Goal: Task Accomplishment & Management: Complete application form

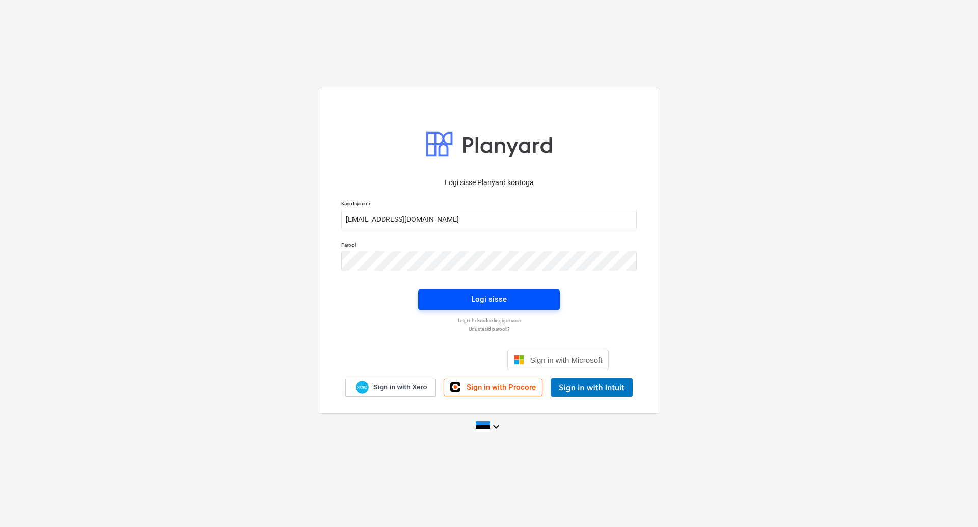
click at [508, 299] on span "Logi sisse" at bounding box center [489, 299] width 117 height 13
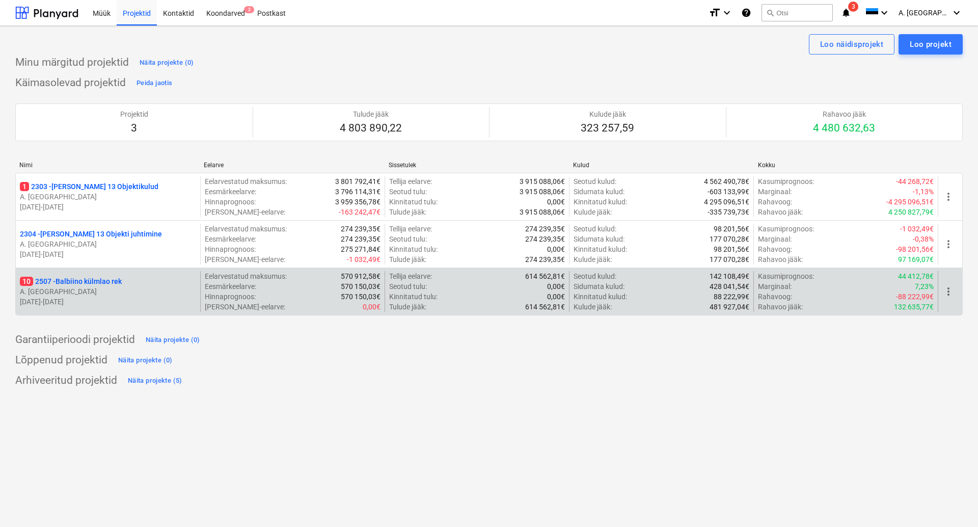
click at [107, 283] on p "10 2507 - Balbiino külmlao rek" at bounding box center [71, 281] width 102 height 10
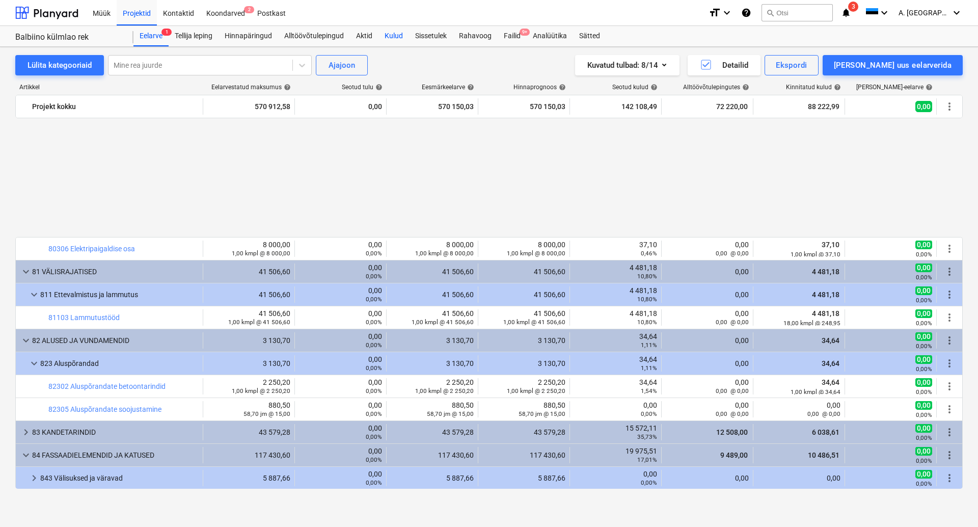
click at [393, 35] on div "Kulud" at bounding box center [394, 36] width 31 height 20
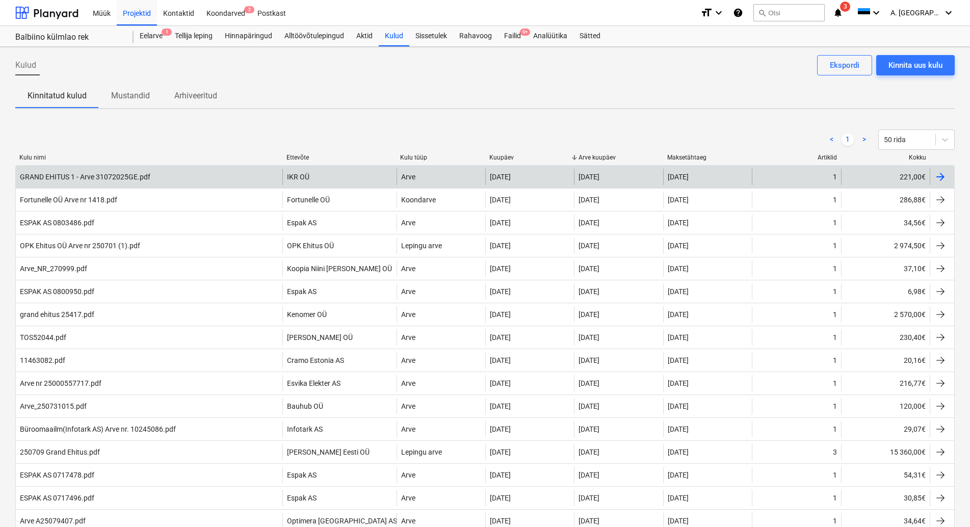
click at [118, 174] on div "GRAND EHITUS 1 - Arve 31072025GE.pdf" at bounding box center [85, 177] width 130 height 8
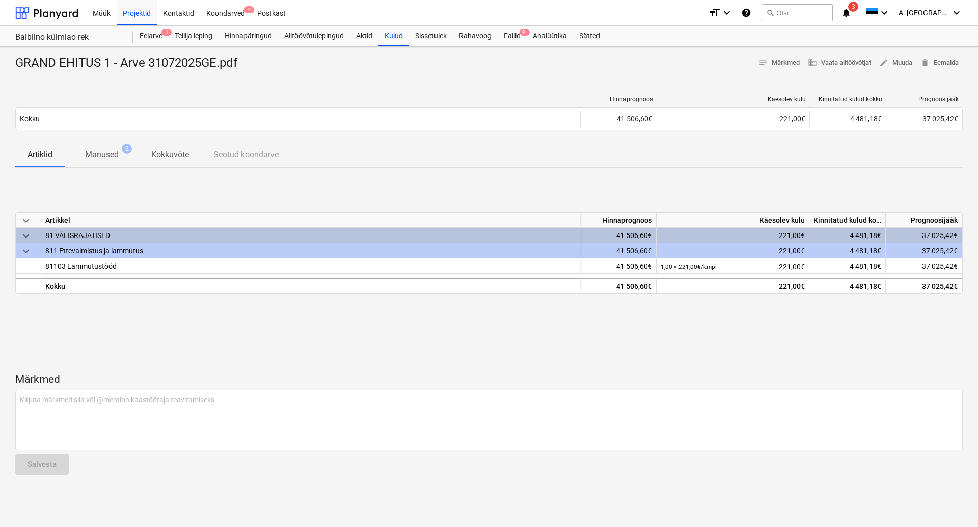
click at [106, 153] on p "Manused" at bounding box center [102, 155] width 34 height 12
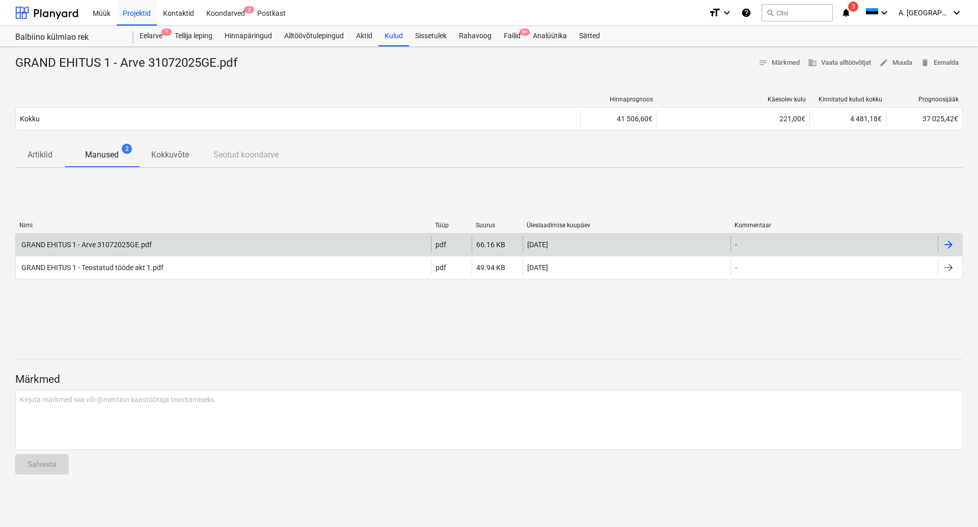
click at [102, 244] on div "GRAND EHITUS 1 - Arve 31072025GE.pdf" at bounding box center [86, 245] width 132 height 8
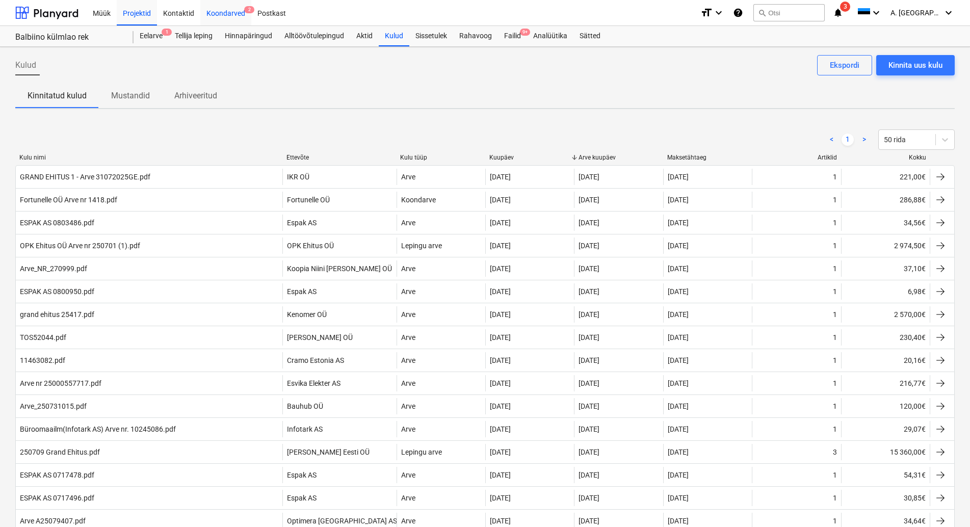
click at [234, 13] on div "Koondarved 2" at bounding box center [225, 12] width 51 height 26
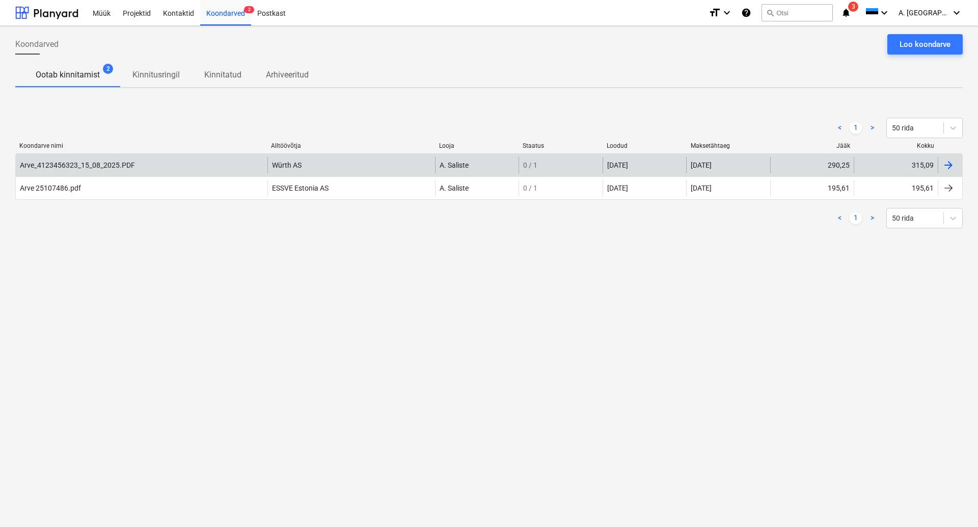
click at [97, 164] on div "Arve_4123456323_15_08_2025.PDF" at bounding box center [77, 165] width 115 height 8
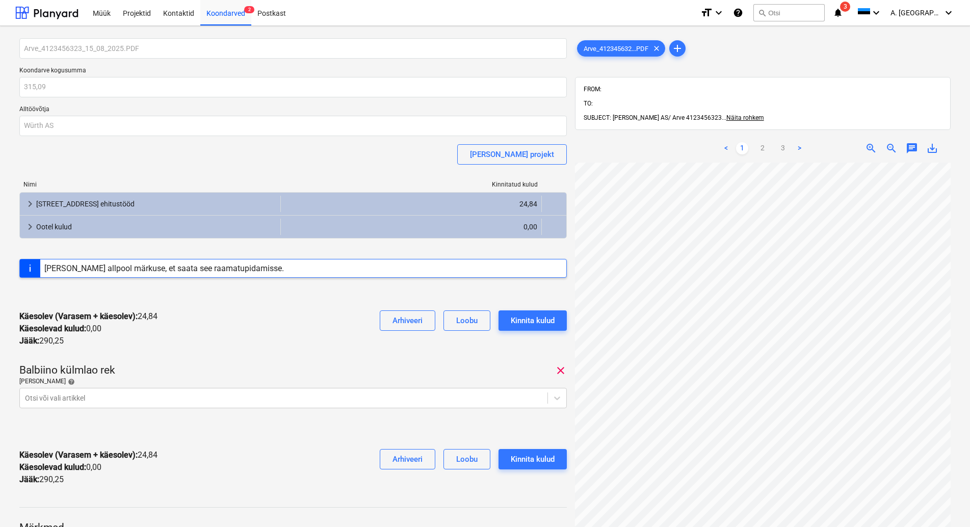
scroll to position [48, 0]
click at [764, 142] on link "2" at bounding box center [762, 148] width 12 height 12
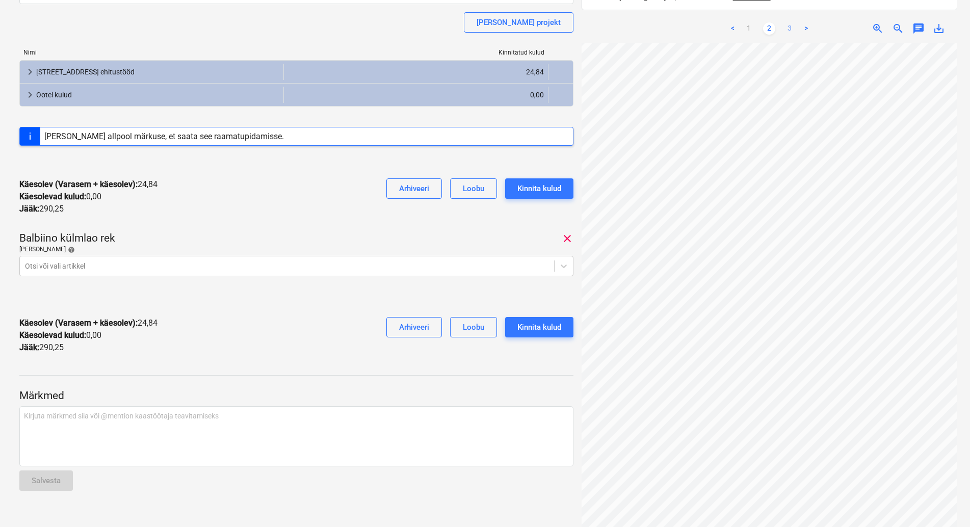
click at [790, 22] on link "3" at bounding box center [789, 28] width 12 height 12
click at [136, 266] on div at bounding box center [287, 266] width 524 height 10
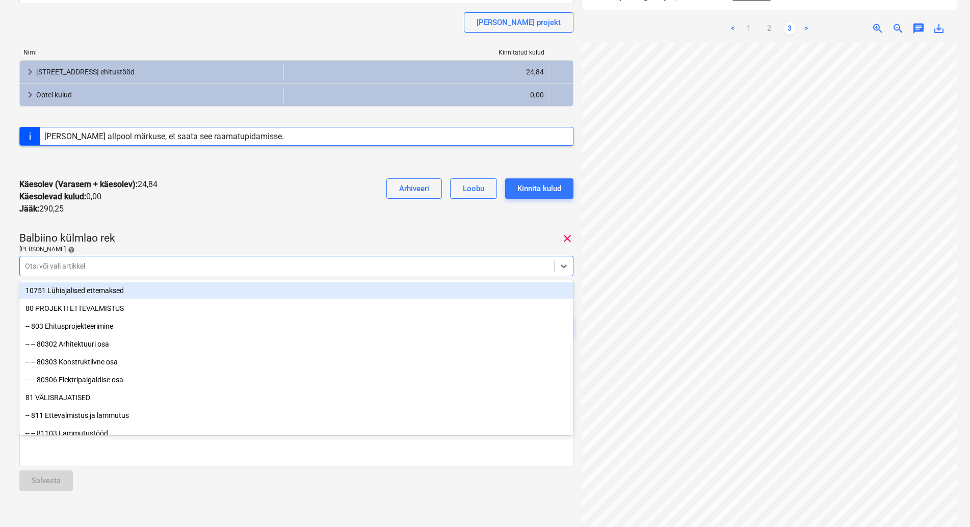
type input "m"
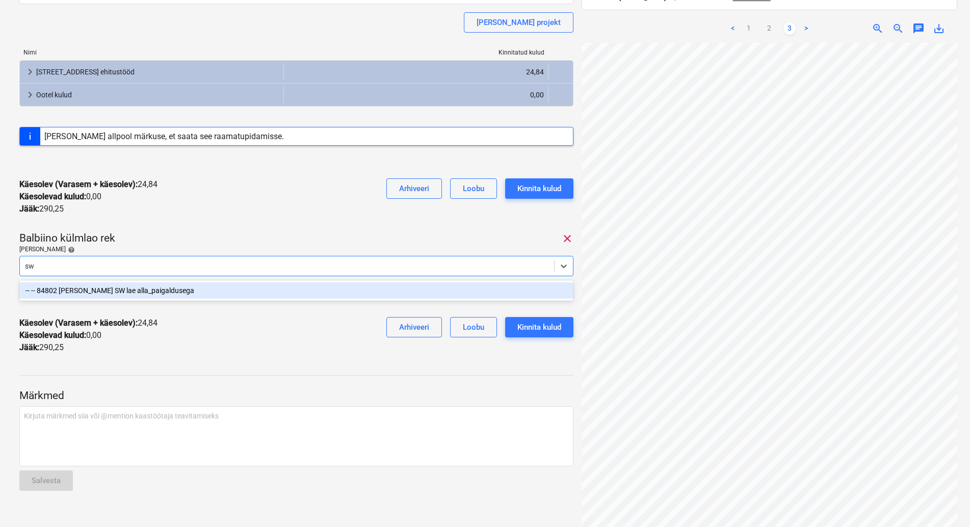
type input "s"
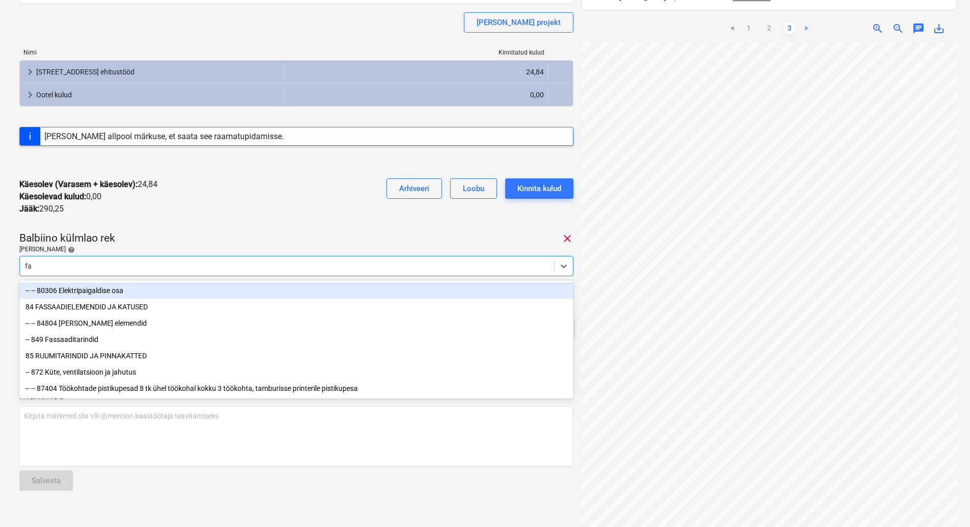
type input "fas"
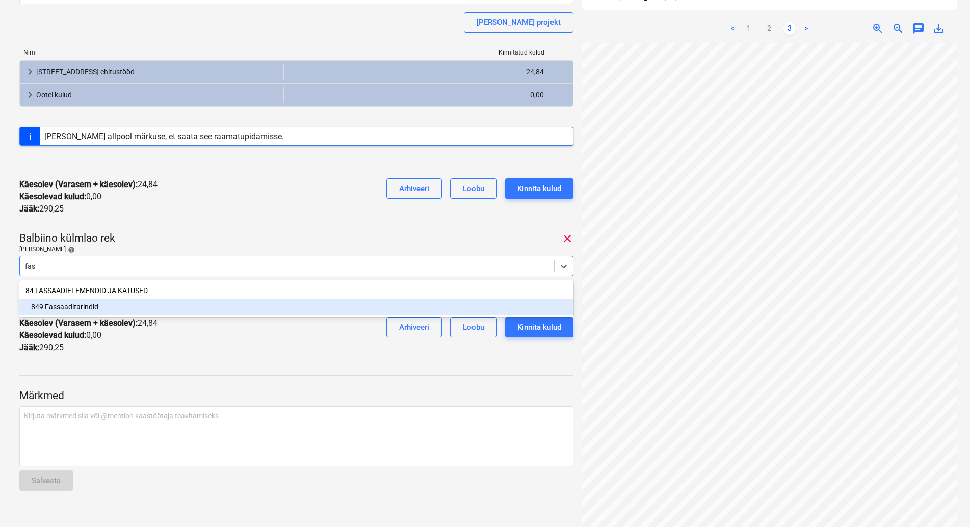
click at [88, 309] on div "-- 849 Fassaaditarindid" at bounding box center [296, 307] width 554 height 16
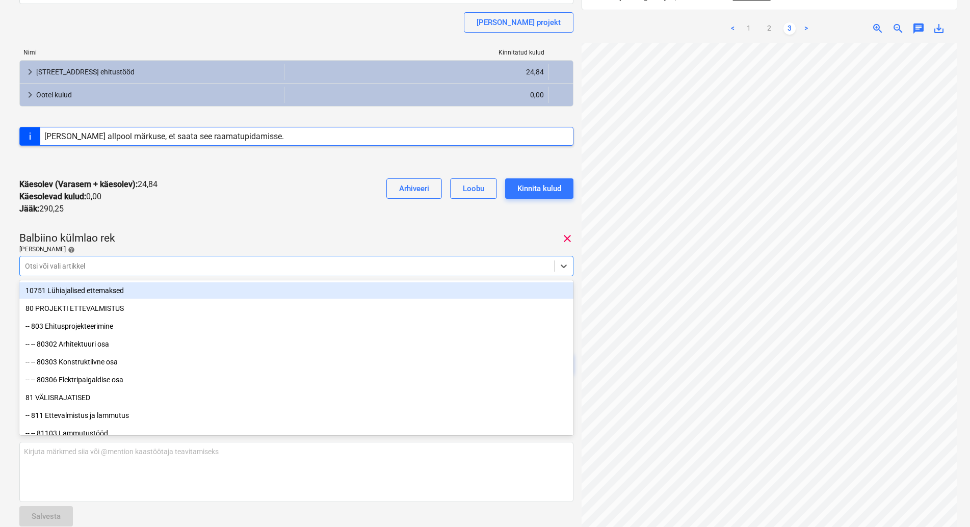
click at [220, 213] on div "Käesolev (Varasem + käesolev) : 24,84 Käesolevad kulud : 0,00 Jääk : 290,25 Arh…" at bounding box center [296, 196] width 554 height 53
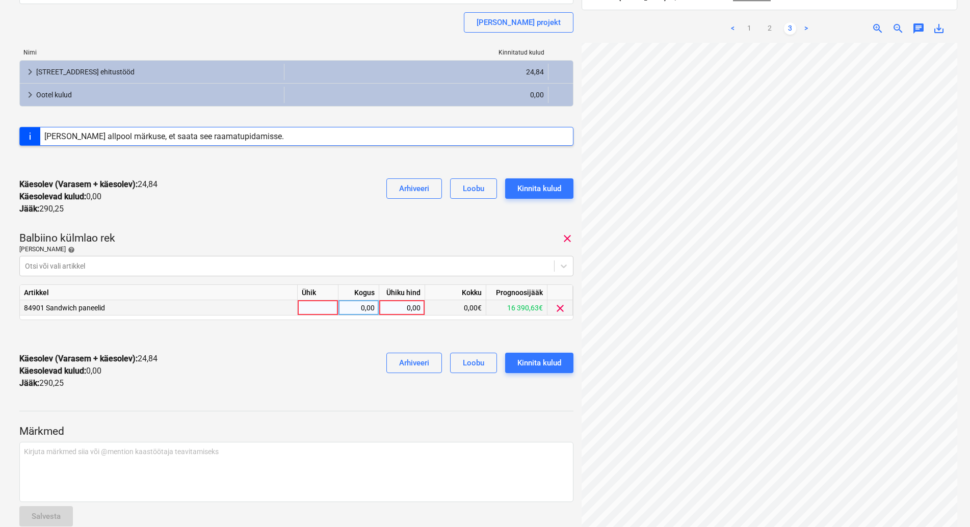
click at [316, 303] on div at bounding box center [318, 307] width 41 height 15
type input "kmpl"
click at [356, 307] on div "0,00" at bounding box center [358, 307] width 32 height 15
type input "1"
click at [407, 307] on div "0,00" at bounding box center [401, 307] width 37 height 15
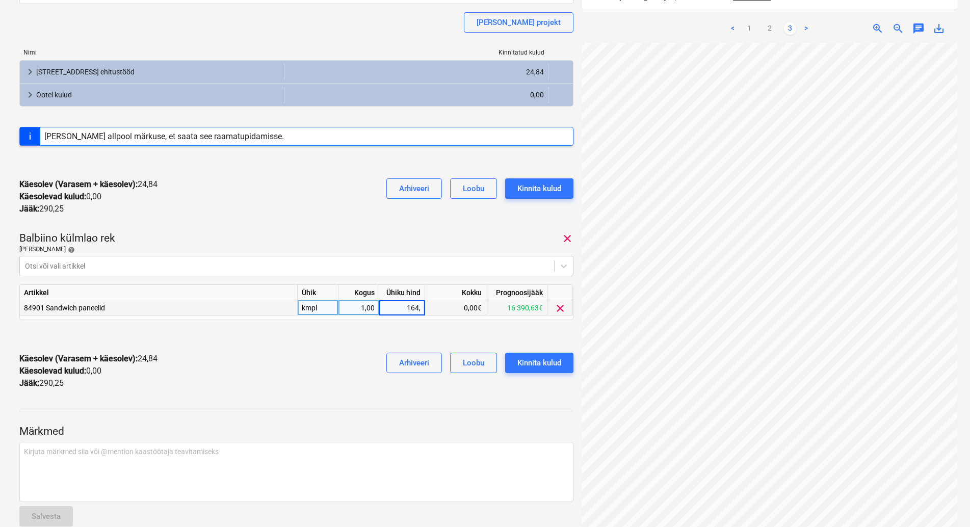
type input "164,6"
click at [542, 362] on div "Kinnita kulud" at bounding box center [539, 362] width 44 height 13
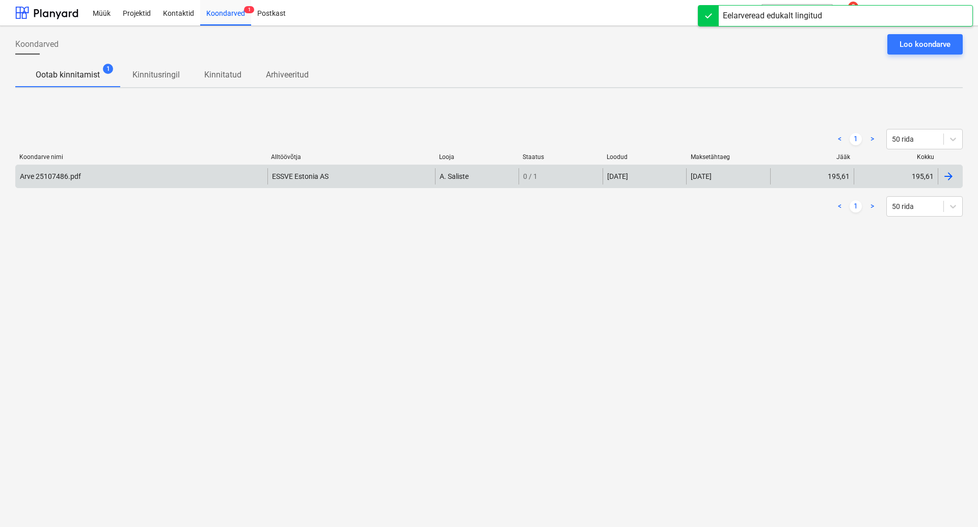
click at [50, 176] on div "Arve 25107486.pdf" at bounding box center [50, 176] width 61 height 8
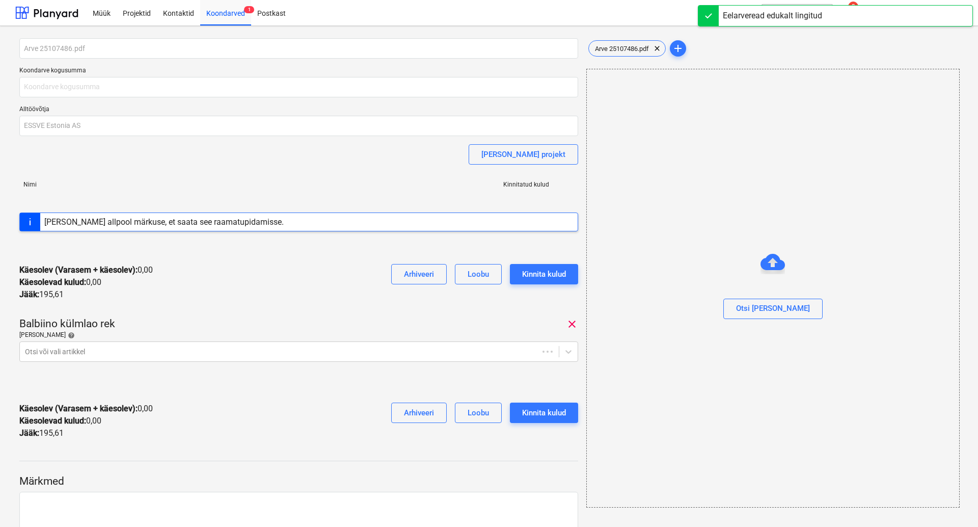
type input "195,61"
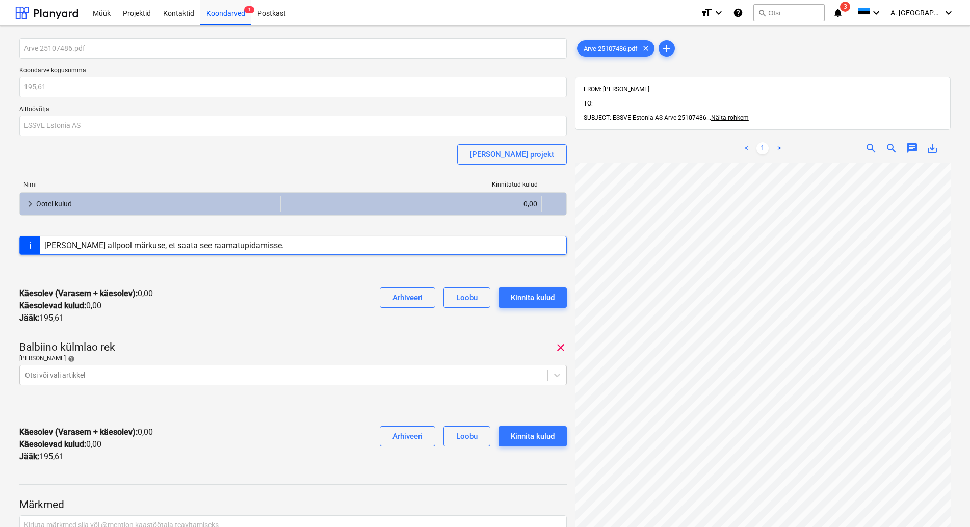
scroll to position [32, 12]
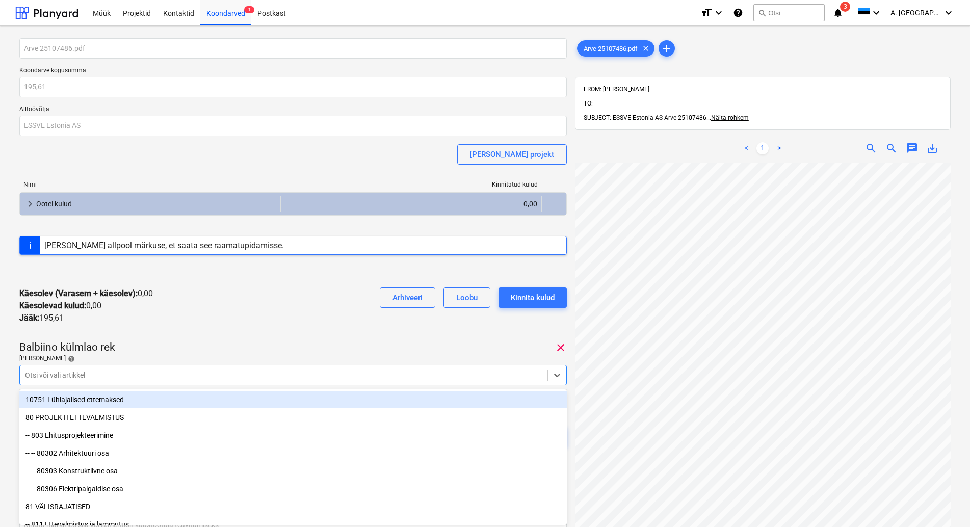
click at [95, 373] on div "Otsi või vali artikkel" at bounding box center [292, 375] width 547 height 20
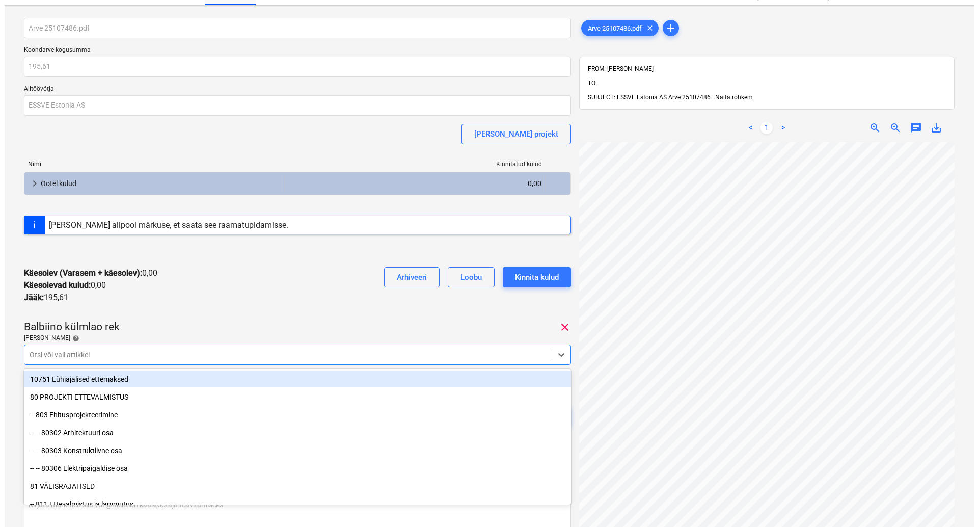
scroll to position [21, 0]
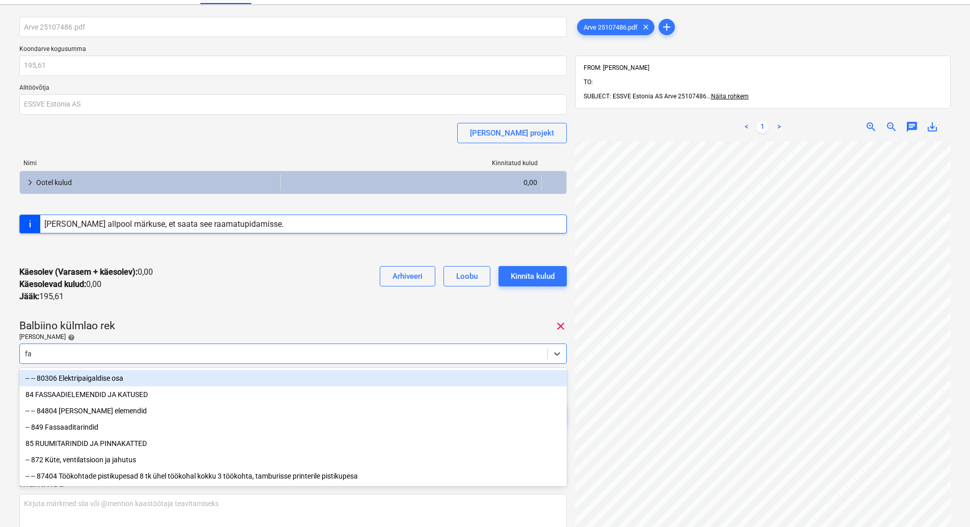
type input "fas"
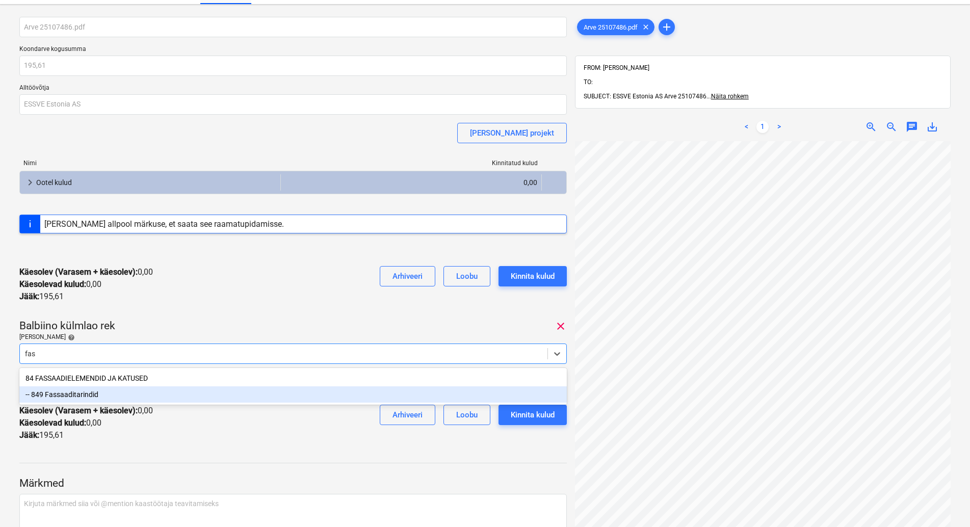
click at [81, 394] on div "-- 849 Fassaaditarindid" at bounding box center [292, 394] width 547 height 16
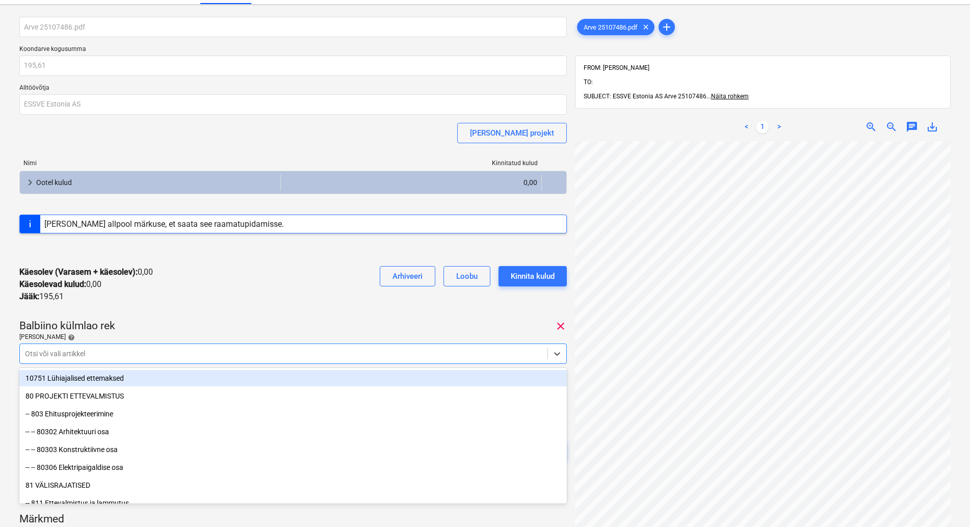
click at [162, 313] on div "Arve 25107486.pdf Koondarve kogusumma 195,61 Alltöövõtja ESSVE Estonia AS [PERS…" at bounding box center [292, 251] width 547 height 468
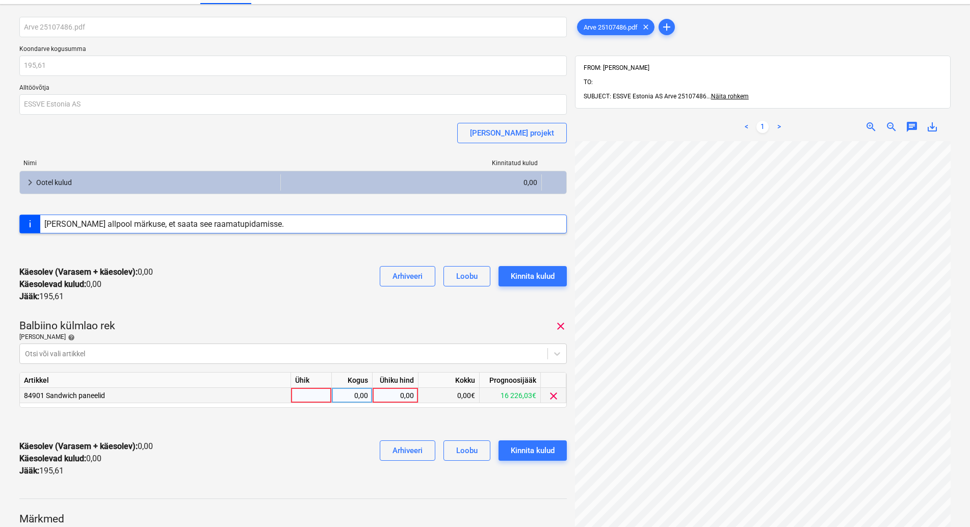
click at [315, 396] on div at bounding box center [311, 395] width 41 height 15
type input "kmpl"
click at [353, 391] on div "0,00" at bounding box center [352, 395] width 32 height 15
type input "1"
click at [386, 396] on div "0,00" at bounding box center [395, 395] width 37 height 15
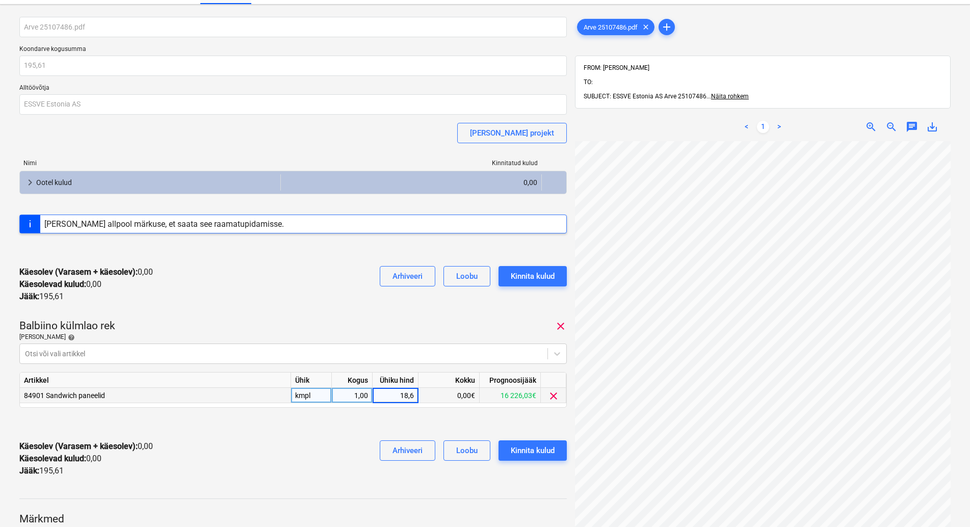
type input "18,62"
click at [324, 432] on div at bounding box center [292, 424] width 547 height 16
click at [524, 454] on div "Kinnita kulud" at bounding box center [533, 450] width 44 height 13
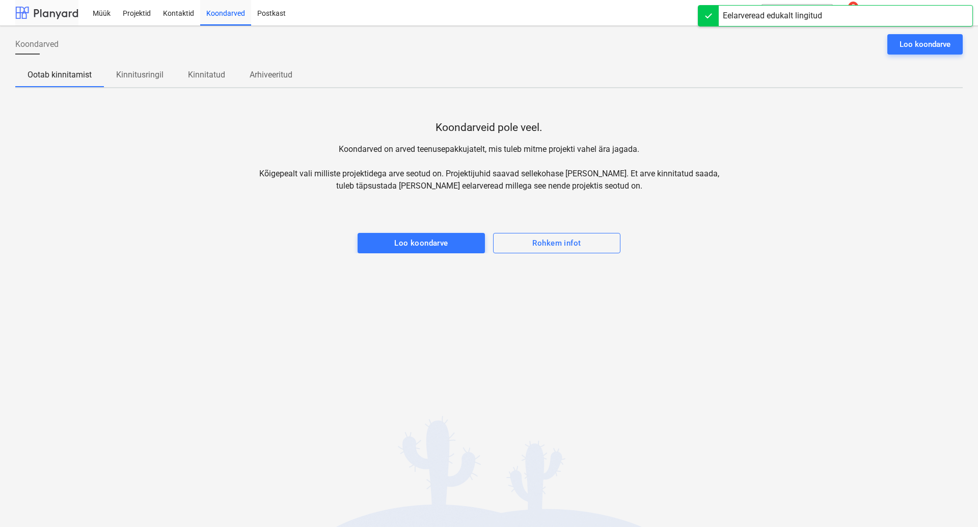
click at [63, 11] on div at bounding box center [46, 12] width 63 height 25
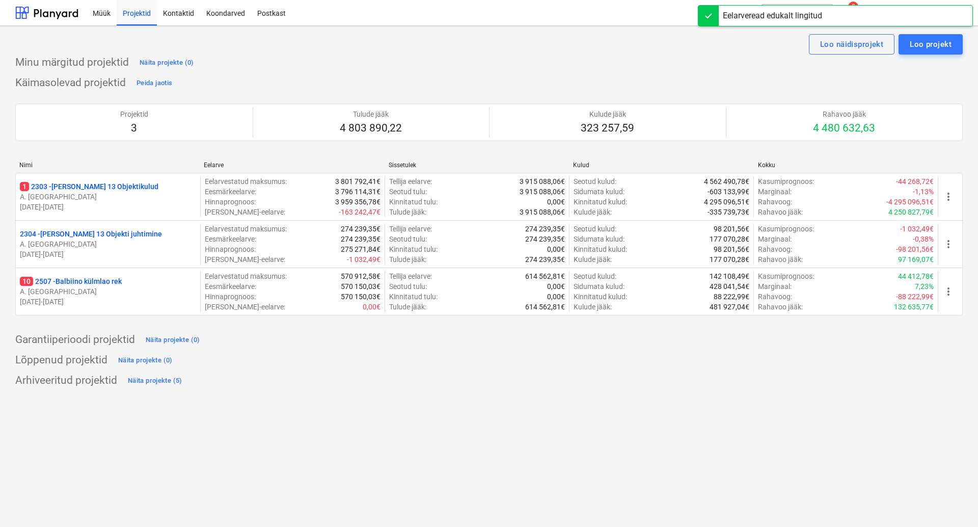
drag, startPoint x: 107, startPoint y: 185, endPoint x: 111, endPoint y: 195, distance: 11.2
click at [107, 186] on p "1 2303 - Luise 13 Objektikulud" at bounding box center [89, 186] width 139 height 10
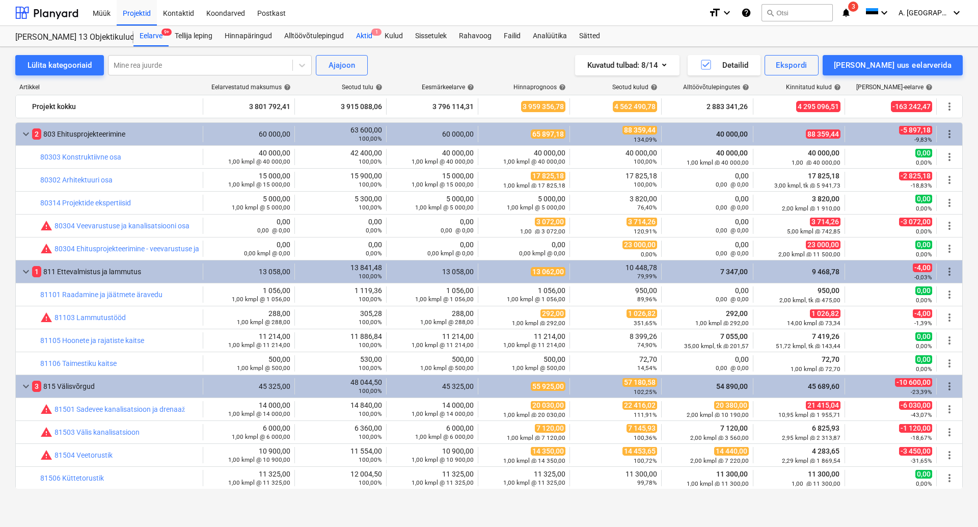
click at [367, 35] on div "Aktid 1" at bounding box center [364, 36] width 29 height 20
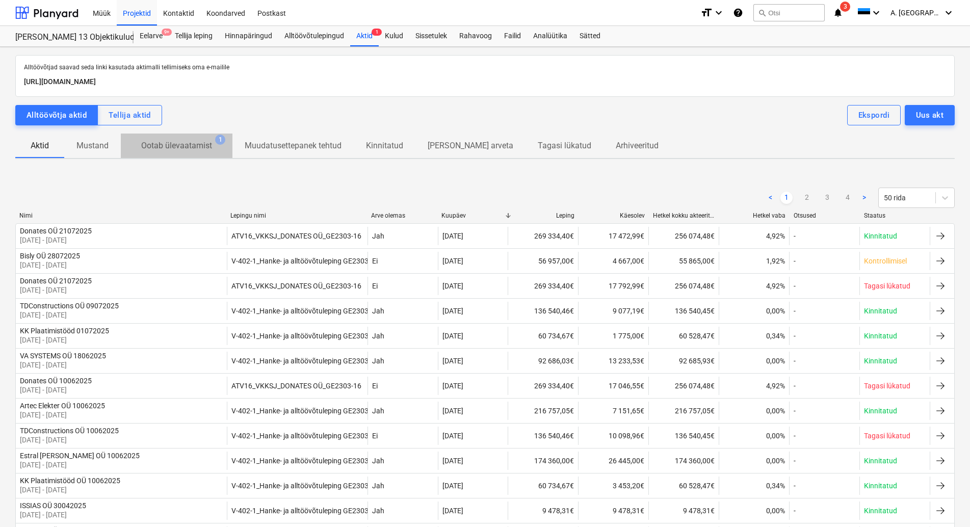
click at [198, 144] on p "Ootab ülevaatamist" at bounding box center [176, 146] width 71 height 12
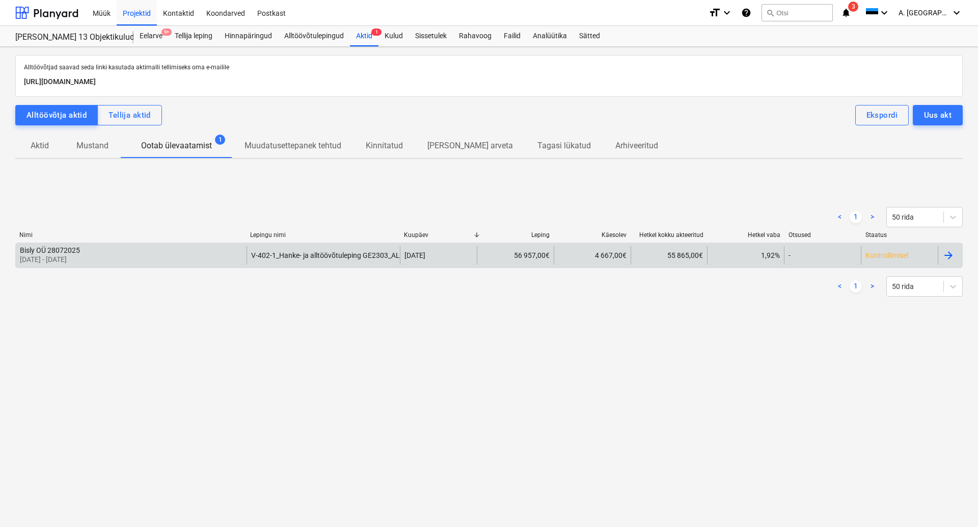
click at [50, 253] on div "Bisly OÜ 28072025" at bounding box center [50, 250] width 60 height 8
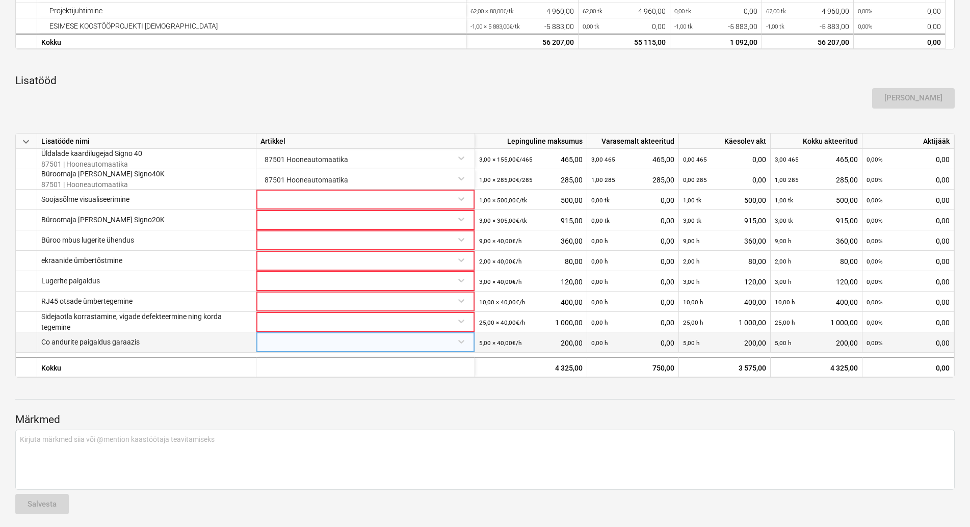
scroll to position [542, 0]
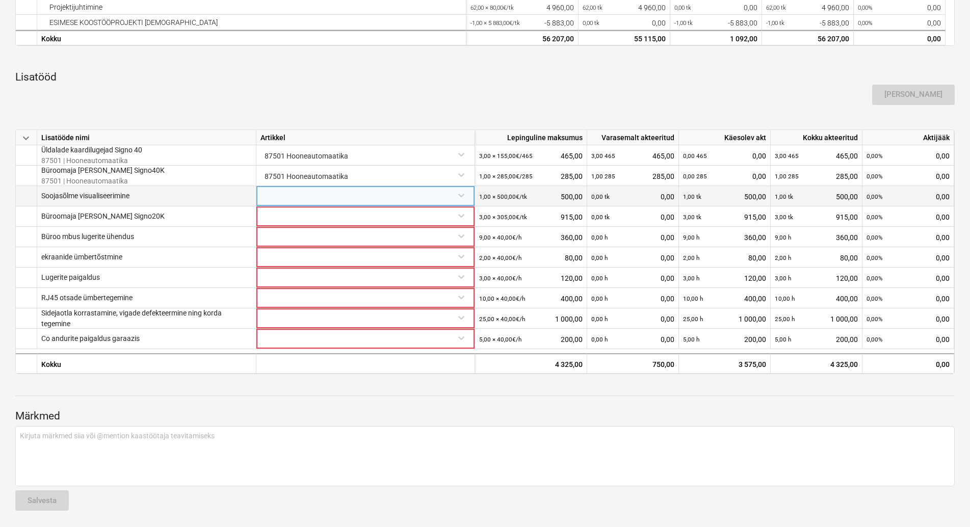
click at [299, 186] on div at bounding box center [365, 195] width 210 height 18
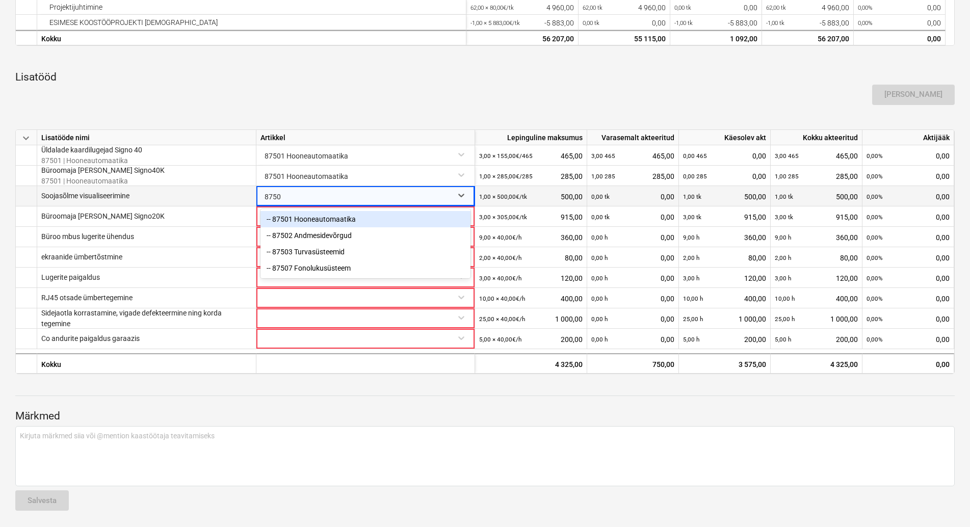
type input "87501"
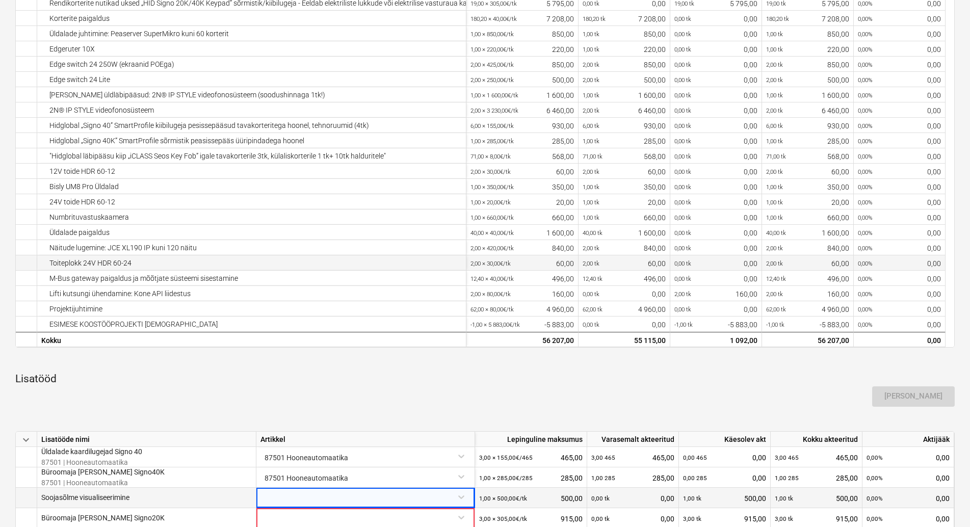
scroll to position [438, 0]
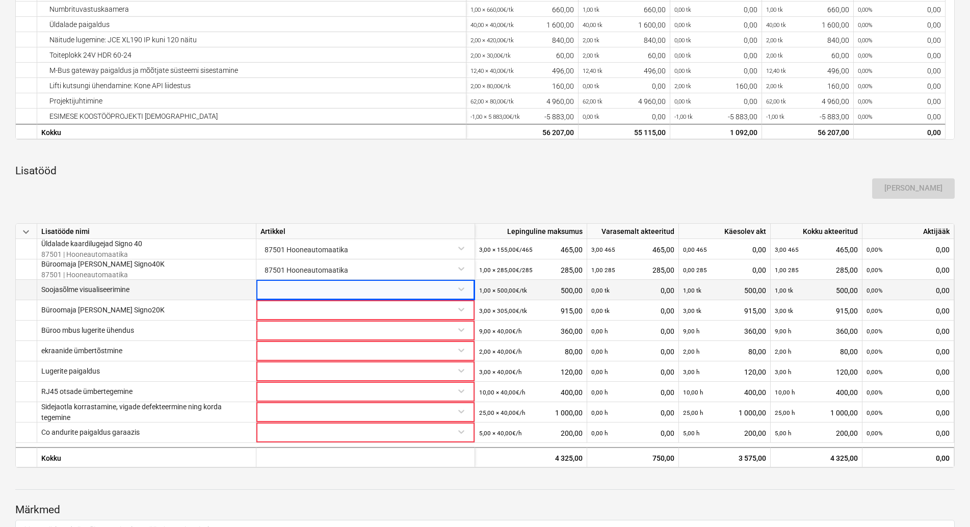
click at [290, 288] on div at bounding box center [365, 289] width 210 height 18
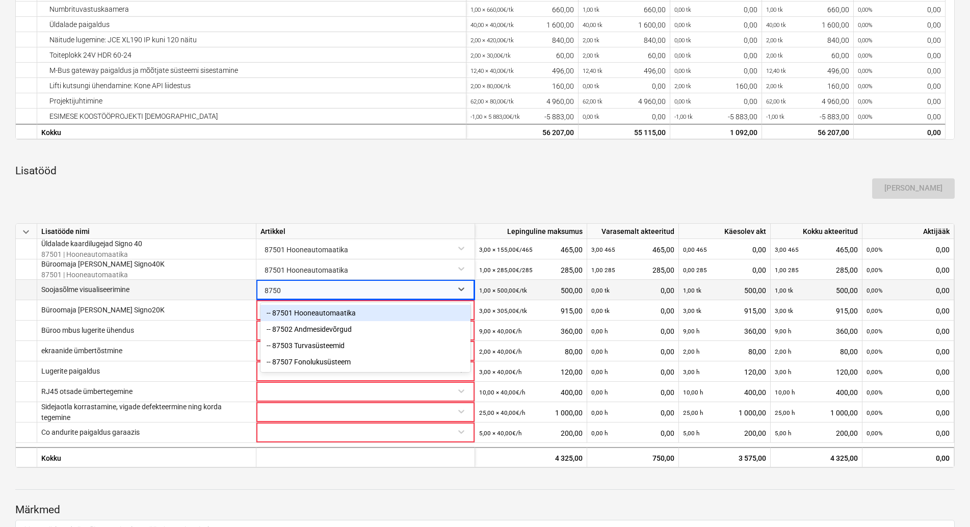
type input "87501"
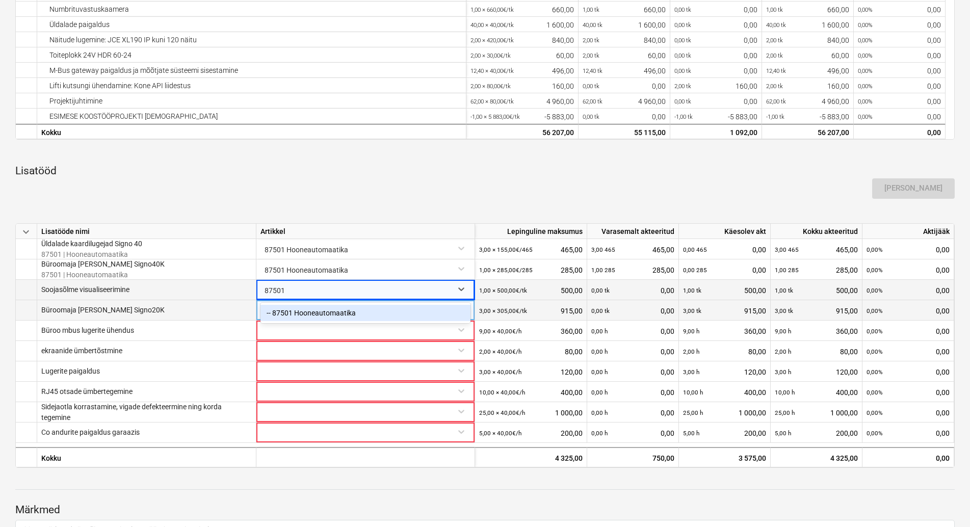
click at [345, 314] on div "-- 87501 Hooneautomaatika" at bounding box center [365, 313] width 210 height 16
click at [298, 312] on div at bounding box center [365, 309] width 210 height 18
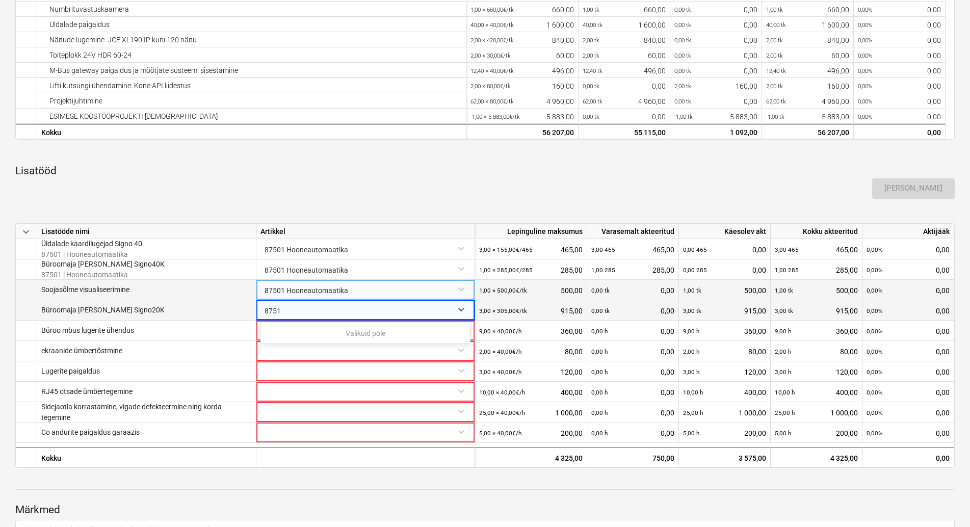
click at [276, 309] on input "8751" at bounding box center [273, 310] width 18 height 20
type input "87501"
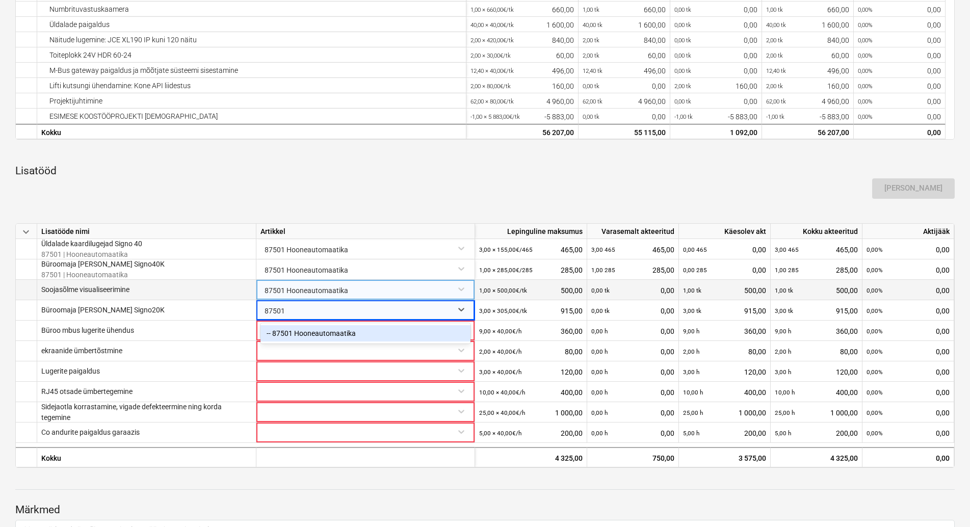
click at [321, 334] on div "-- 87501 Hooneautomaatika" at bounding box center [365, 333] width 210 height 16
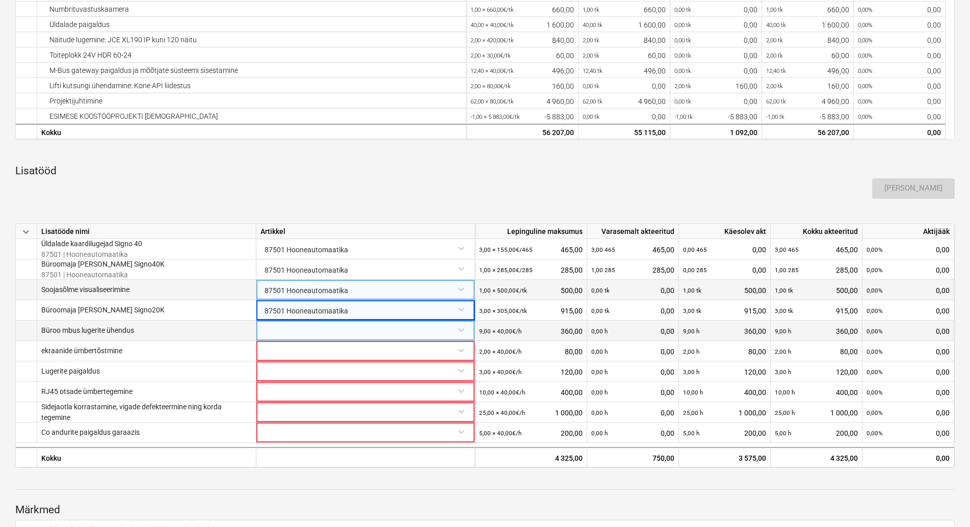
click at [287, 330] on div at bounding box center [365, 330] width 210 height 18
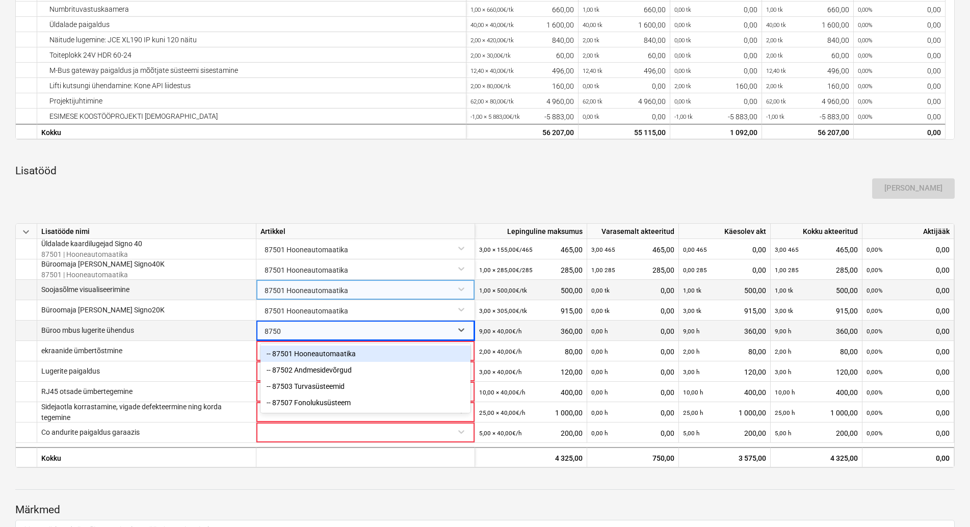
type input "87501"
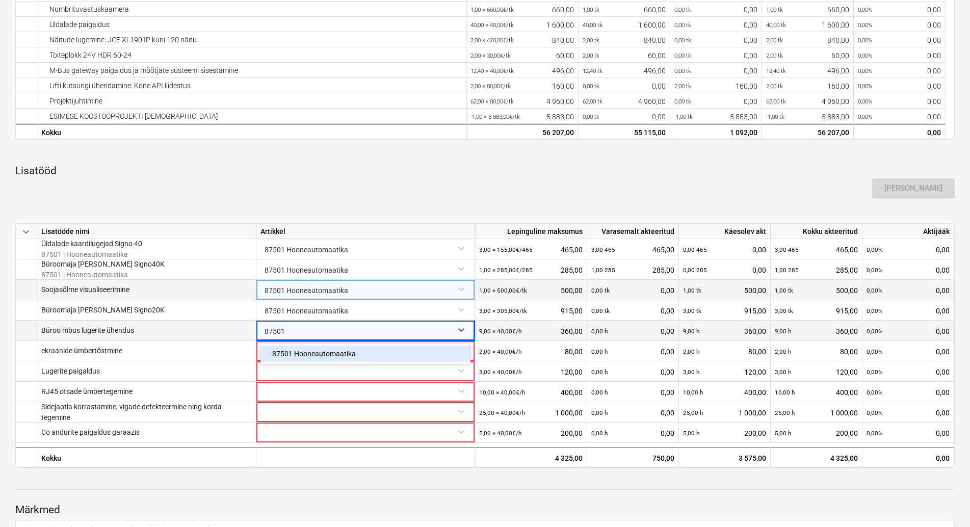
click at [313, 355] on div "-- 87501 Hooneautomaatika" at bounding box center [365, 354] width 210 height 16
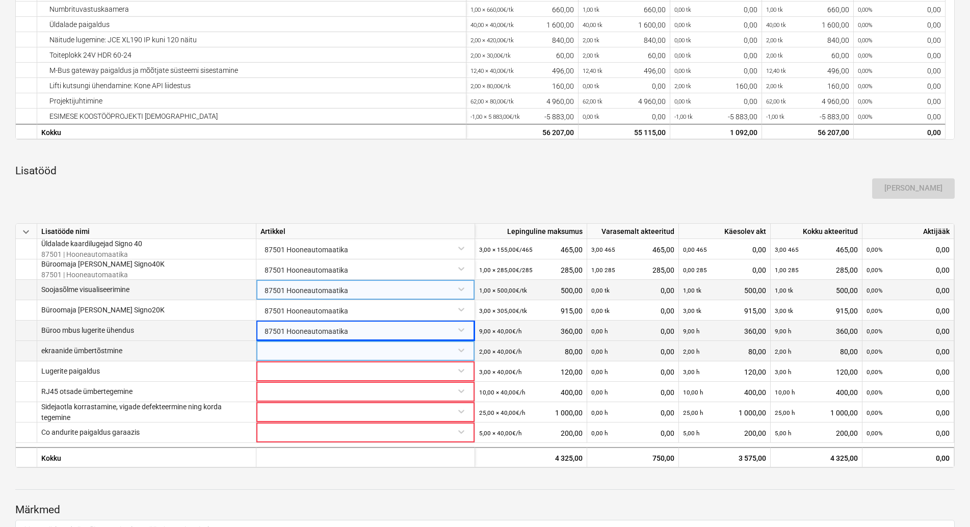
click at [302, 351] on div at bounding box center [365, 350] width 210 height 18
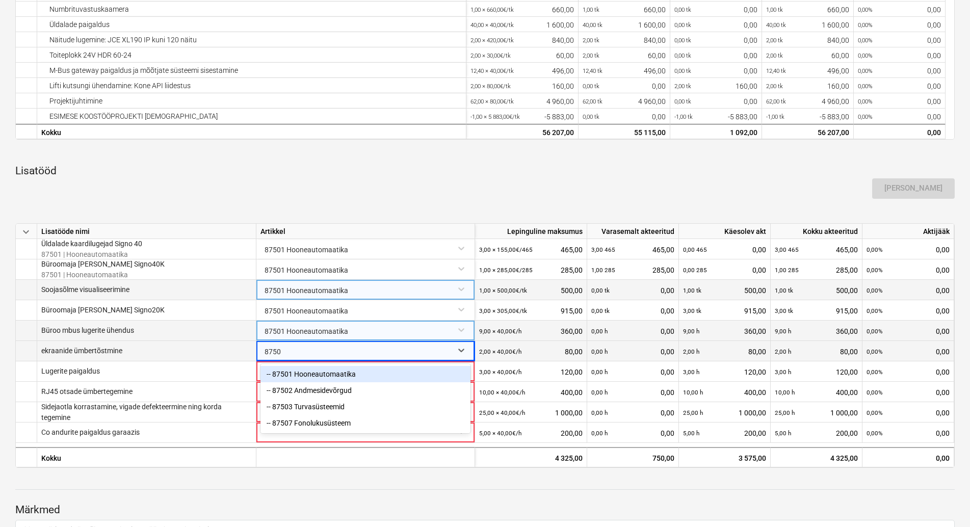
type input "87501"
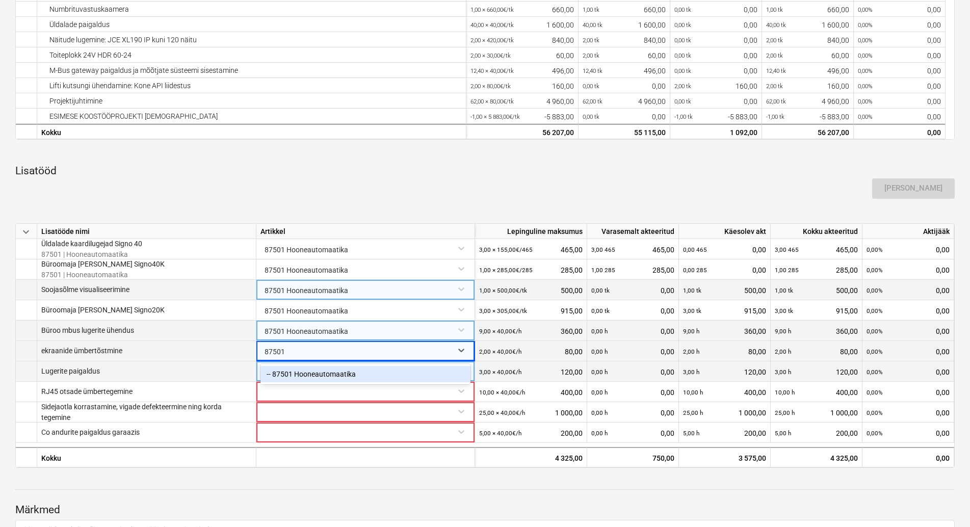
click at [331, 377] on div "-- 87501 Hooneautomaatika" at bounding box center [365, 374] width 210 height 16
click at [318, 376] on div at bounding box center [365, 370] width 210 height 18
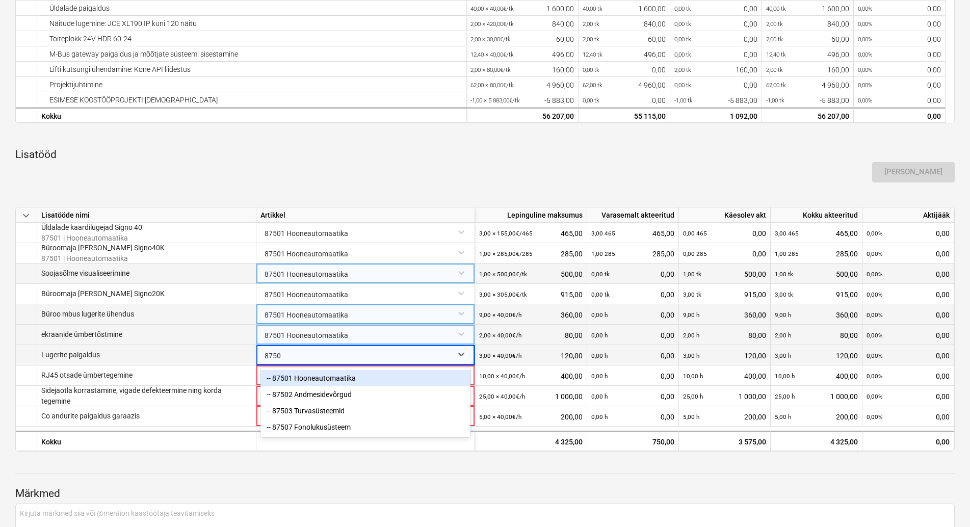
type input "87501"
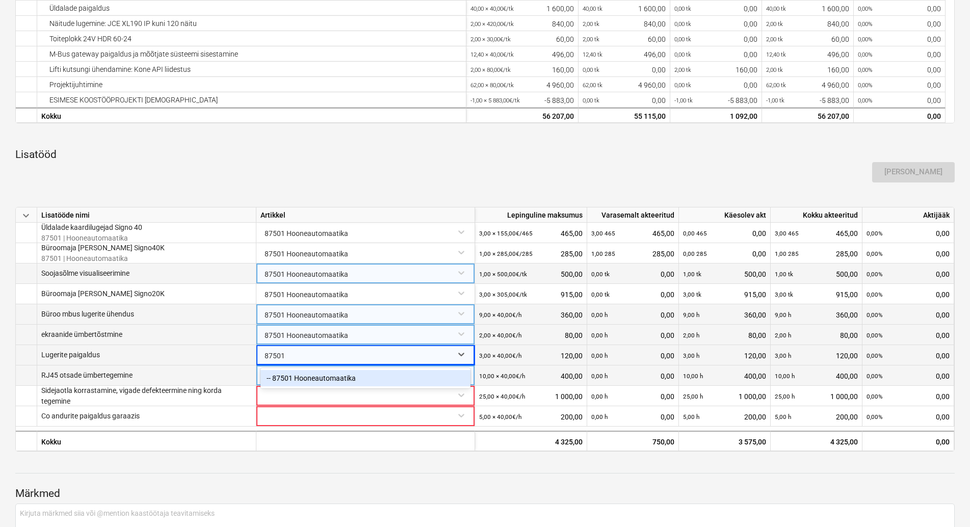
click at [325, 374] on div "-- 87501 Hooneautomaatika" at bounding box center [365, 378] width 210 height 16
click at [323, 376] on div at bounding box center [365, 374] width 210 height 18
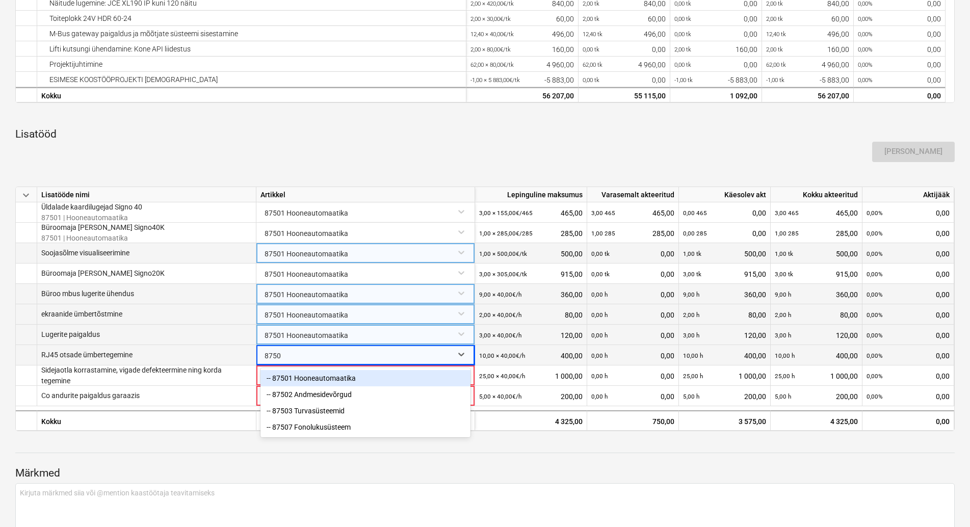
type input "87501"
click at [342, 378] on div "-- 87501 Hooneautomaatika" at bounding box center [365, 378] width 210 height 16
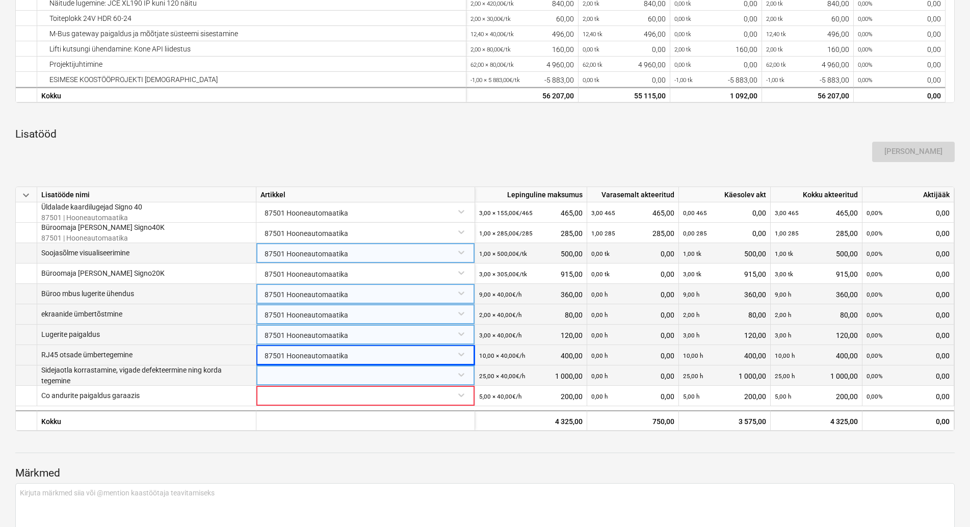
click at [334, 374] on div at bounding box center [365, 374] width 210 height 18
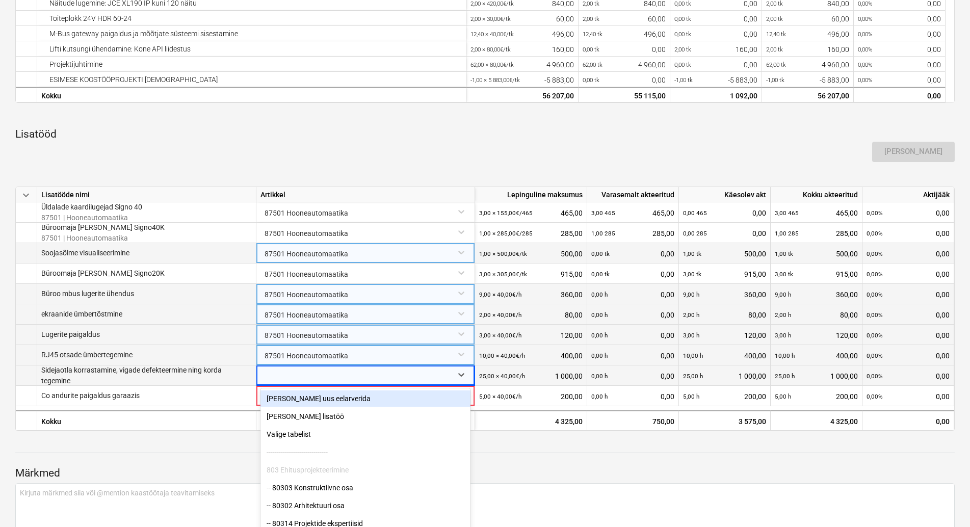
scroll to position [495, 0]
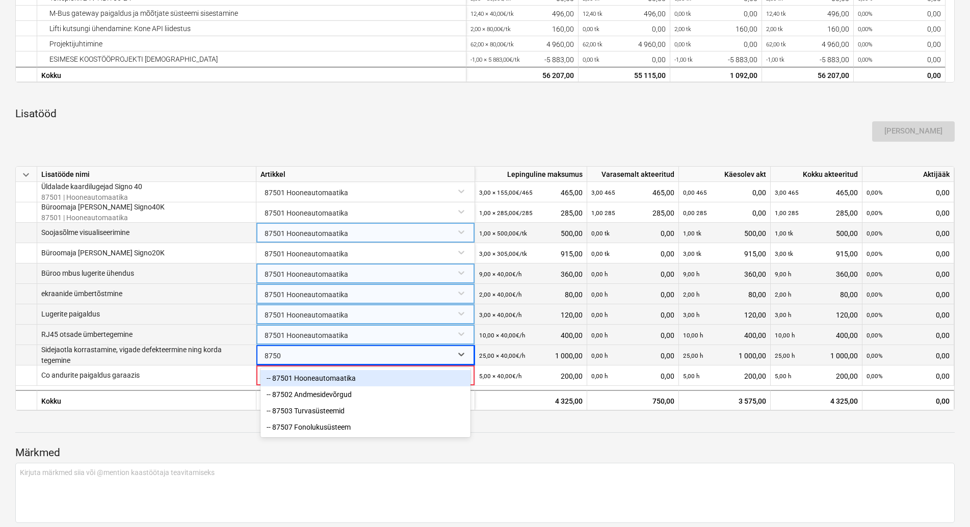
type input "87501"
click at [339, 377] on div "-- 87501 Hooneautomaatika" at bounding box center [365, 378] width 210 height 16
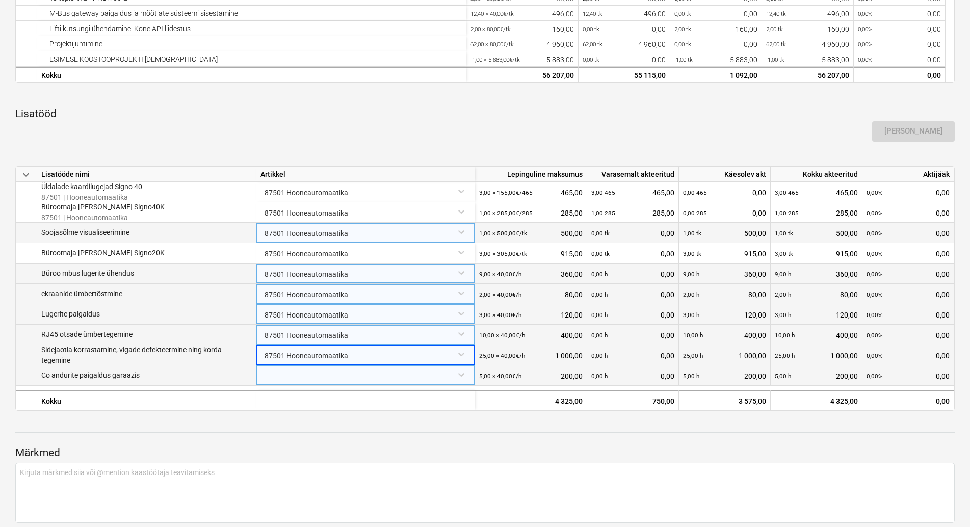
click at [302, 379] on div at bounding box center [365, 374] width 210 height 18
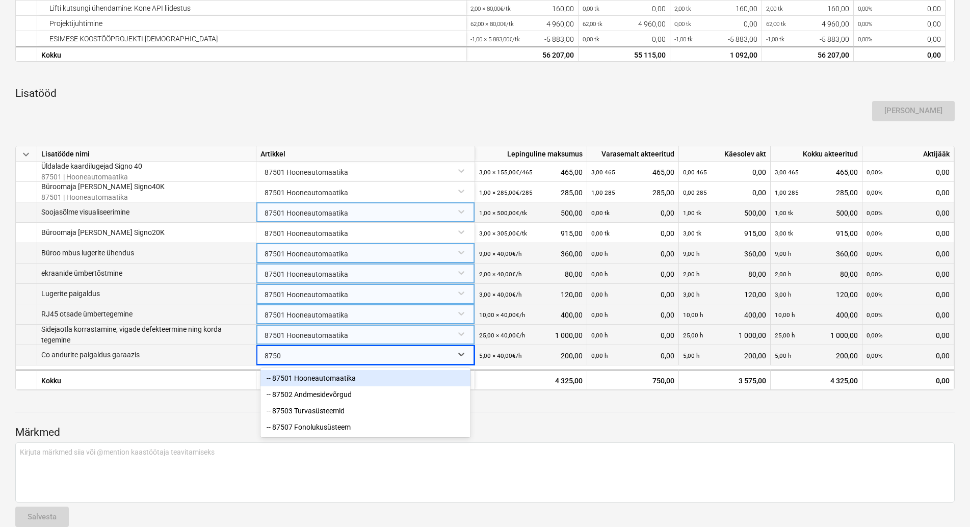
type input "87501"
click at [332, 380] on div "-- 87501 Hooneautomaatika" at bounding box center [365, 378] width 210 height 16
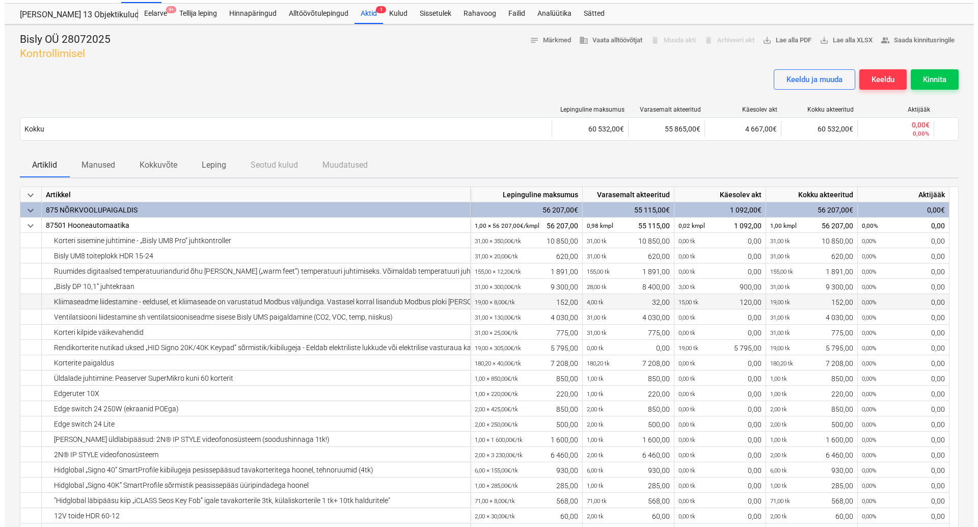
scroll to position [0, 0]
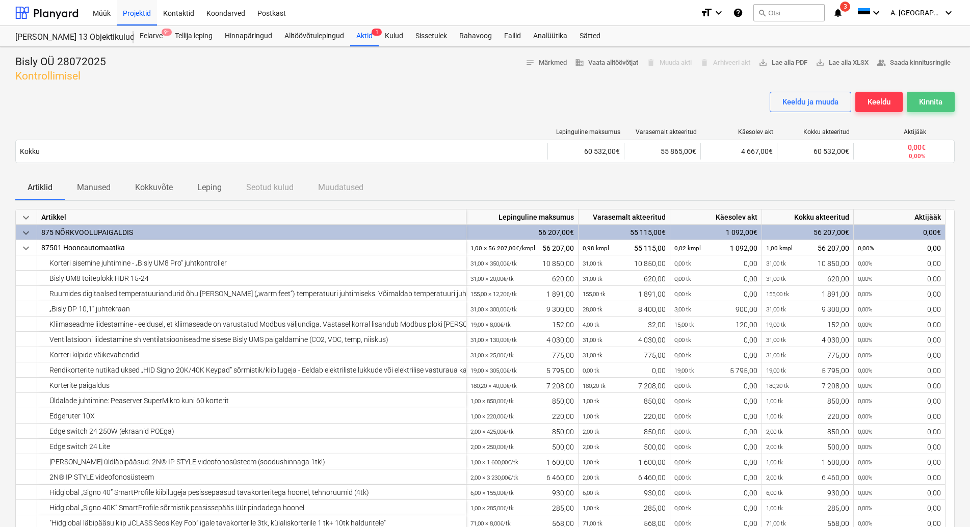
click at [933, 98] on div "Kinnita" at bounding box center [930, 101] width 23 height 13
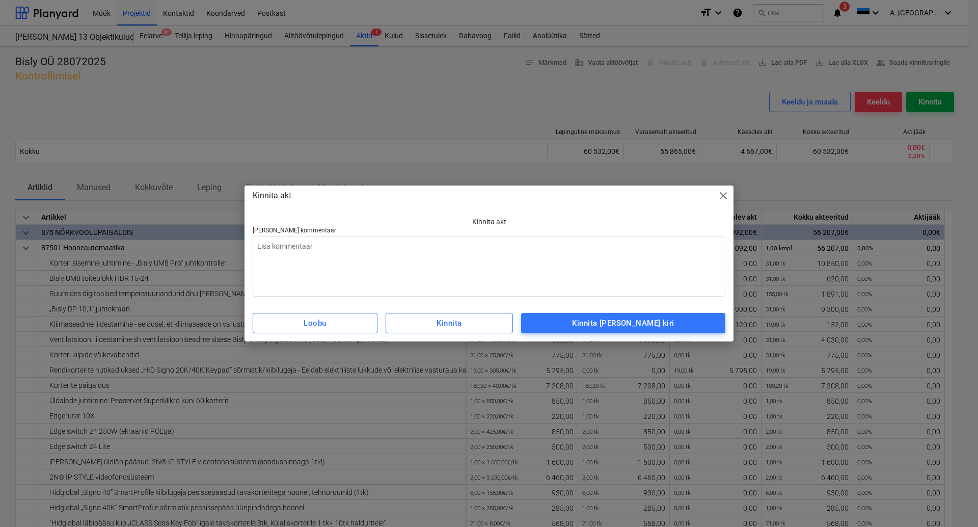
type textarea "x"
click at [303, 250] on textarea at bounding box center [489, 266] width 473 height 60
type textarea "T"
type textarea "x"
type textarea "Te"
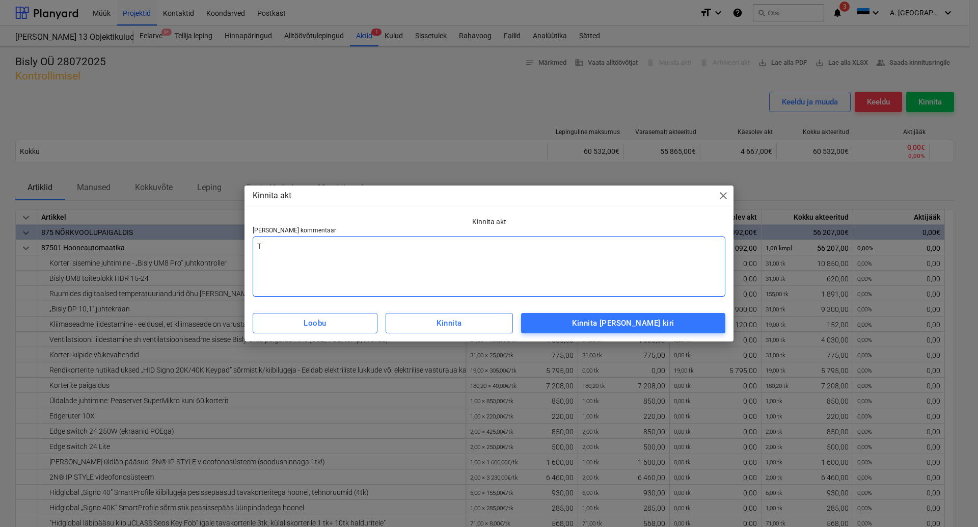
type textarea "x"
type textarea "Ter"
type textarea "x"
type textarea "Tere"
type textarea "x"
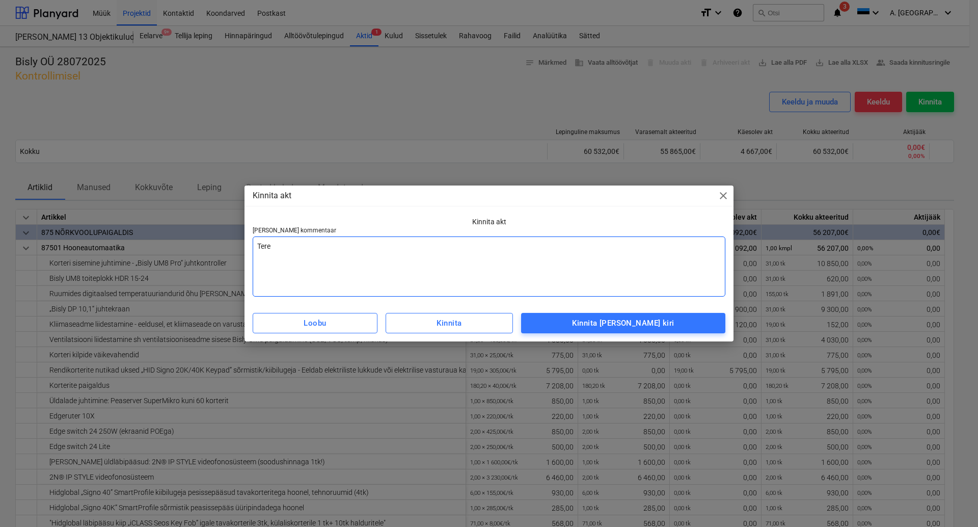
type textarea "Tere"
type textarea "x"
type textarea "Tere"
type textarea "x"
type textarea "Tere K"
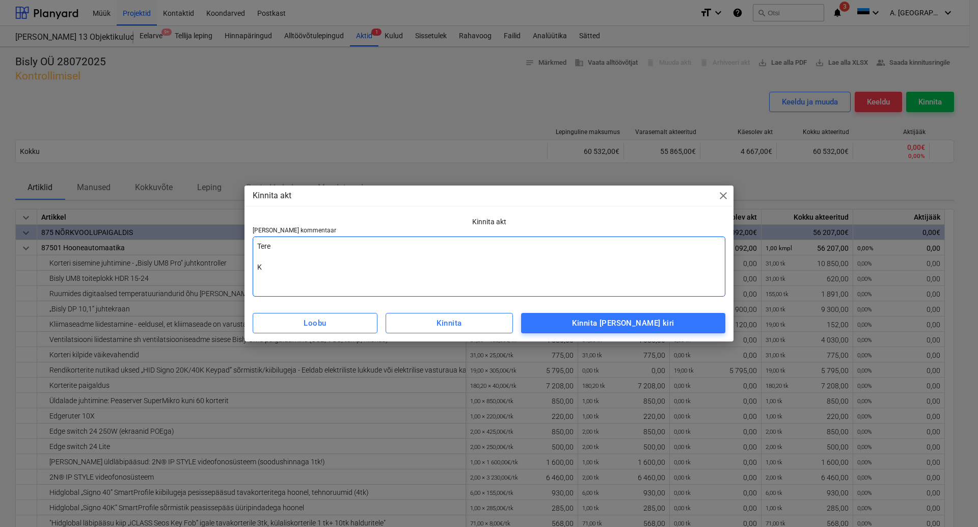
type textarea "x"
type textarea "Tere Ko"
type textarea "x"
type textarea "Tere Koo"
type textarea "x"
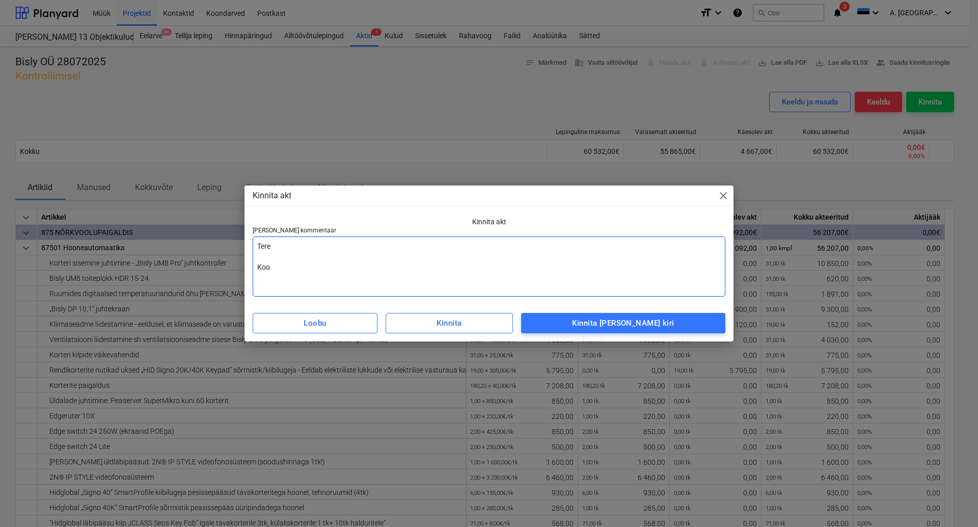
type textarea "Tere [GEOGRAPHIC_DATA]"
type textarea "x"
type textarea "Tere [GEOGRAPHIC_DATA]"
type textarea "x"
type textarea "Tere Koos a"
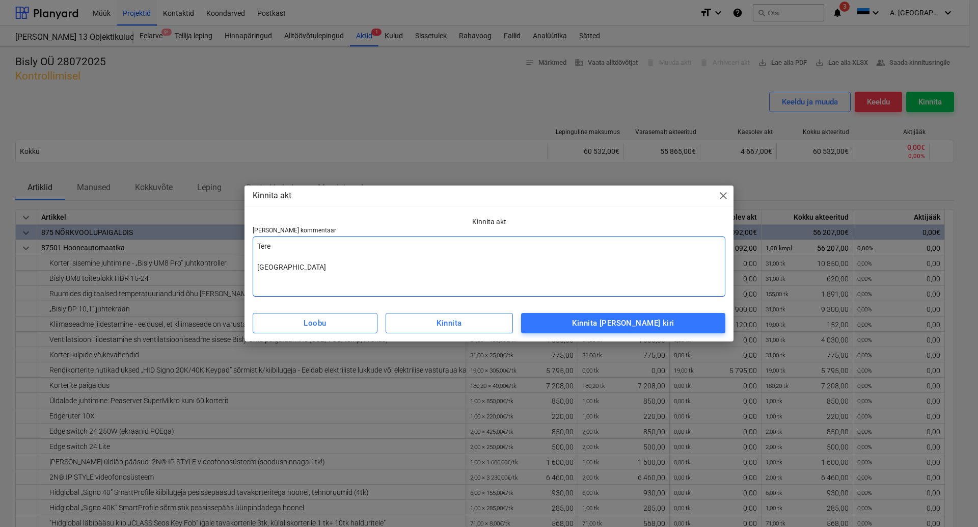
type textarea "x"
type textarea "Tere Koos ar"
type textarea "x"
type textarea "Tere Koos arc"
type textarea "x"
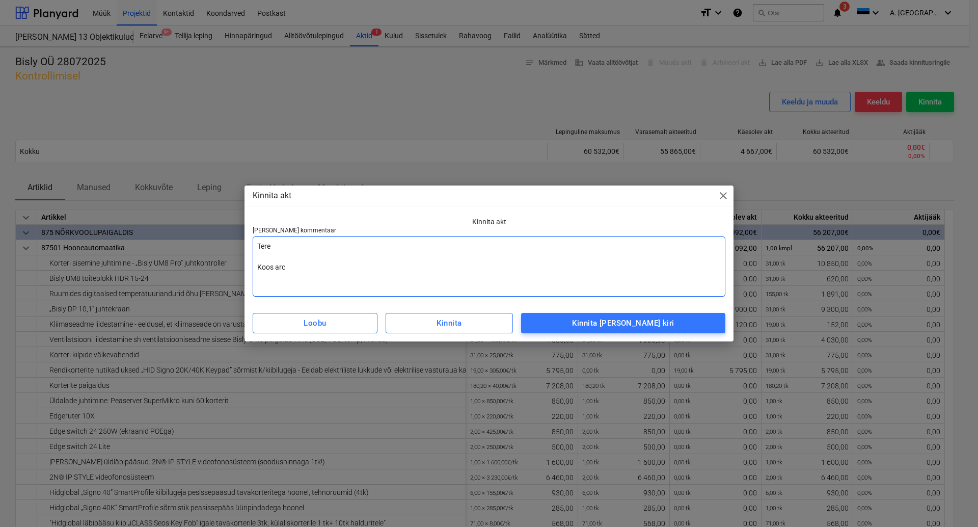
type textarea "Tere Koos ar"
type textarea "x"
type textarea "Tere Koos arv"
type textarea "x"
type textarea "Tere [PERSON_NAME]"
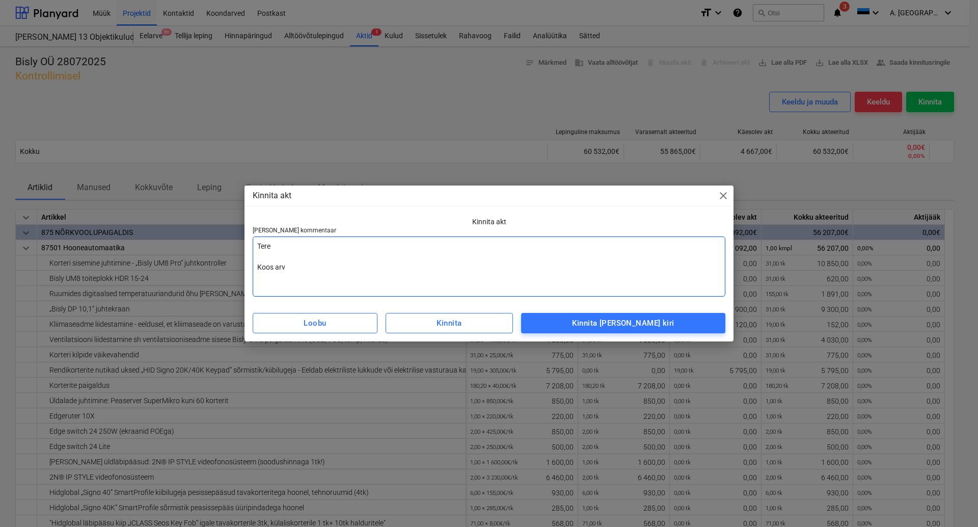
type textarea "x"
type textarea "Tere Koos arveg"
type textarea "x"
type textarea "Tere Koos arvega"
type textarea "x"
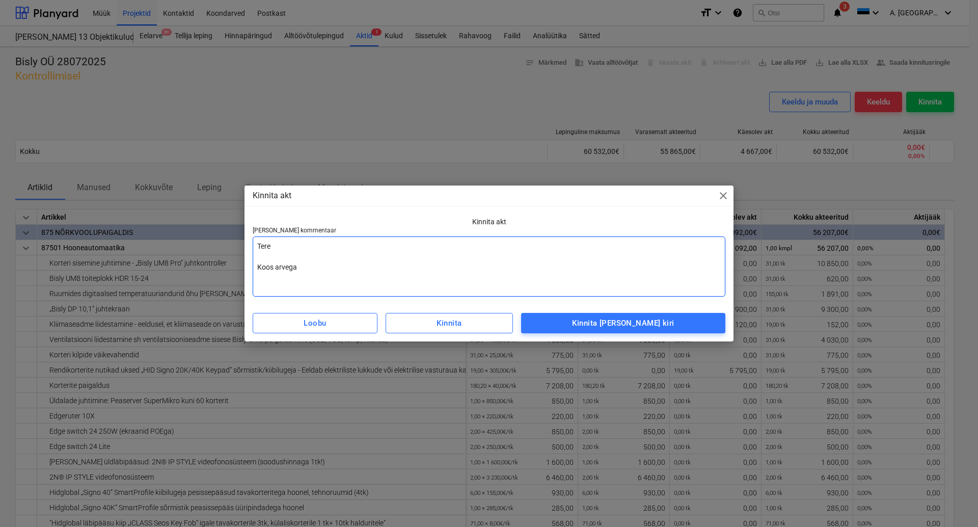
type textarea "Tere Koos arvega"
type textarea "x"
type textarea "Tere Koos arvega e"
type textarea "x"
type textarea "Tere Koos arvega es"
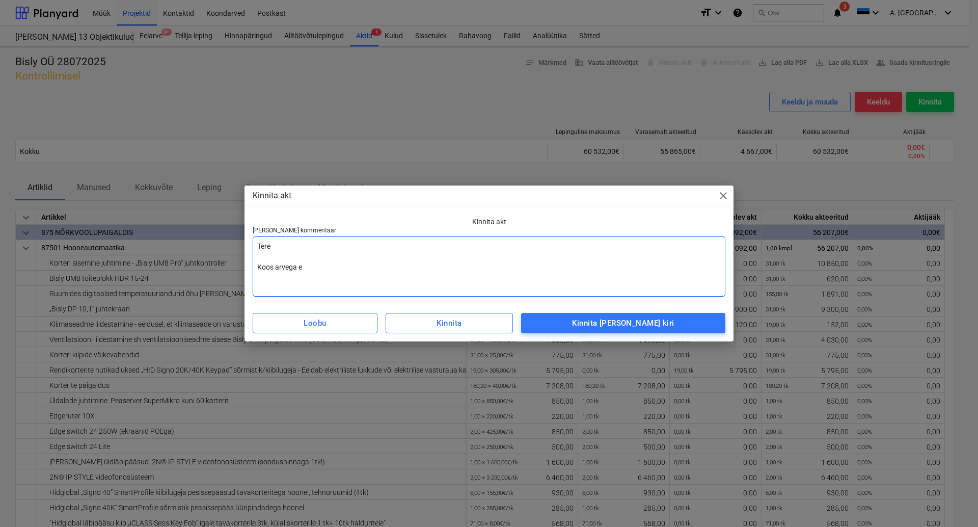
type textarea "x"
type textarea "Tere Koos arvega esu"
type textarea "x"
type textarea "Tere Koos arvega esur"
type textarea "x"
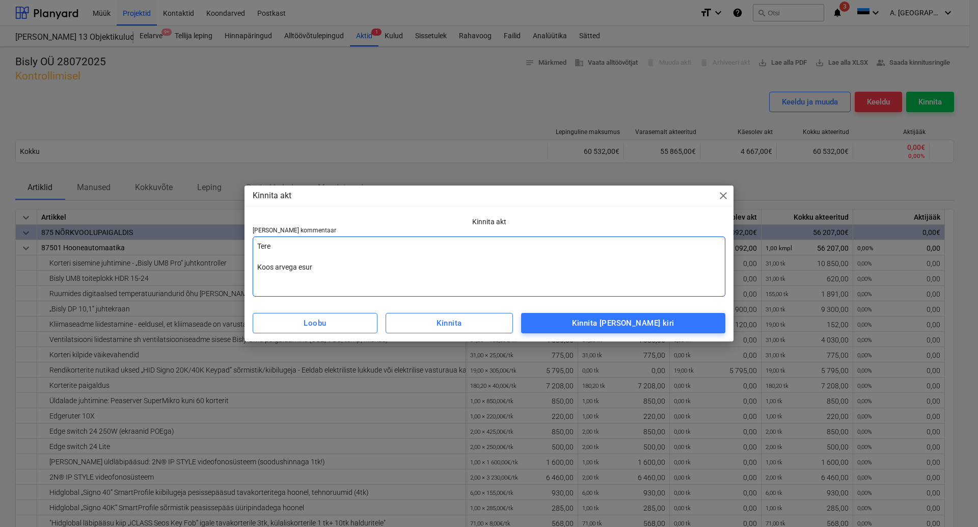
type textarea "Tere Koos arvega esu"
type textarea "x"
type textarea "Tere Koos arvega esut"
type textarea "x"
type textarea "Tere Koos arvega esuta"
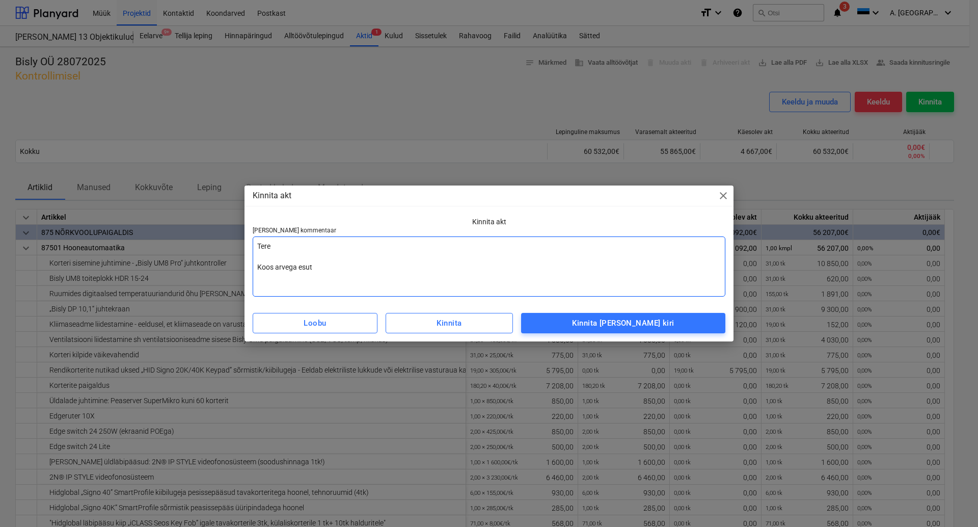
type textarea "x"
type textarea "Tere Koos arvega esutad"
type textarea "x"
type textarea "Tere Koos arvega esutada"
type textarea "x"
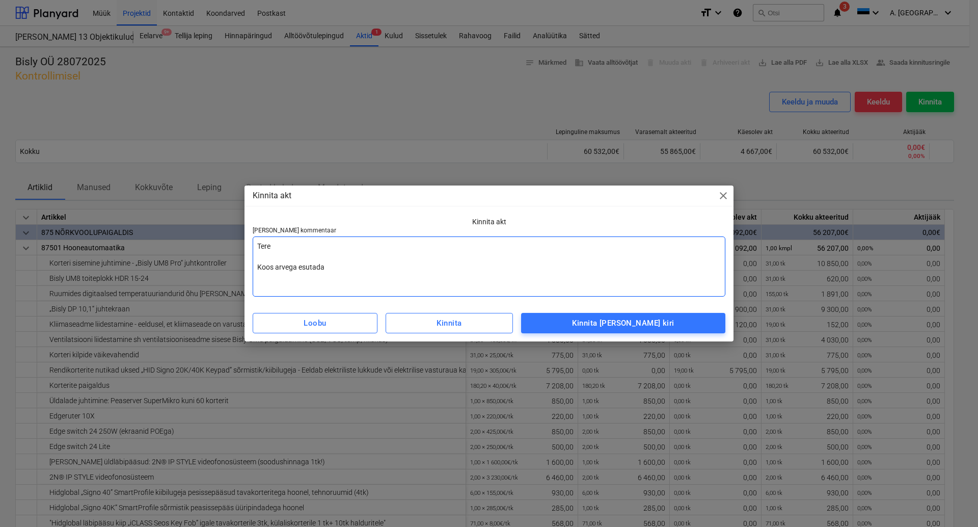
type textarea "Tere Koos arvega esutada"
type textarea "x"
type textarea "Tere Koos arvega esutada f"
type textarea "x"
type textarea "Tere Koos arvega esutada"
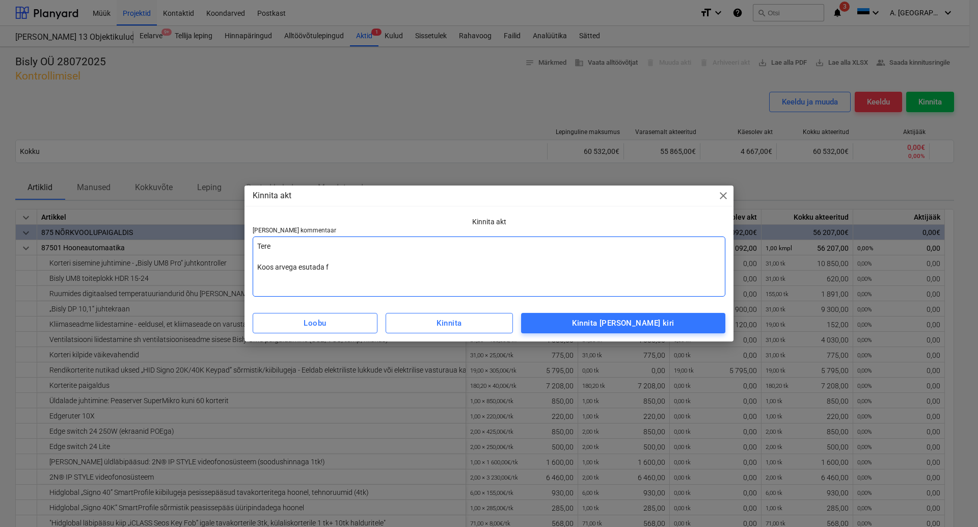
type textarea "x"
type textarea "Tere Koos arvega esutada g"
type textarea "x"
type textarea "Tere Koos arvega esutada ga"
type textarea "x"
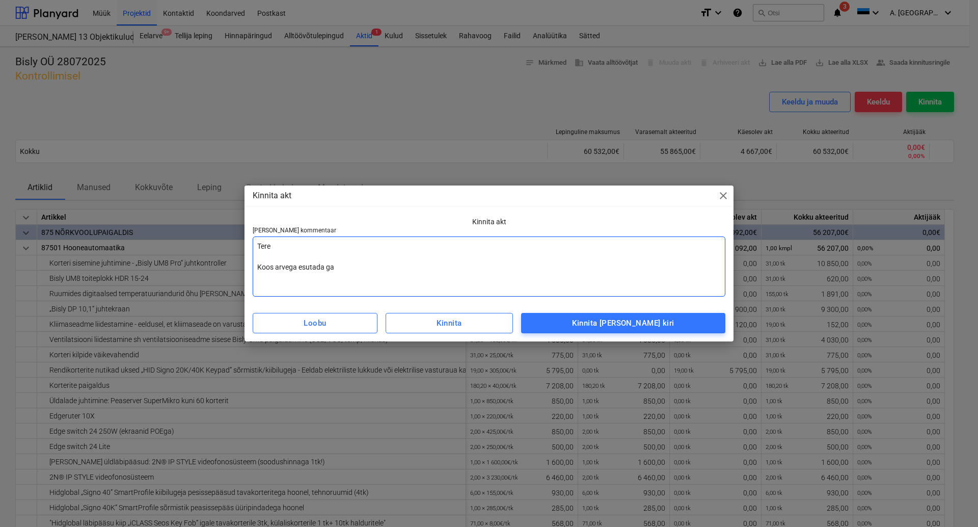
type textarea "Tere Koos arvega esutada gar"
type textarea "x"
type textarea "Tere Koos arvega esutada gara"
type textarea "x"
type textarea "Tere Koos arvega esutada garan"
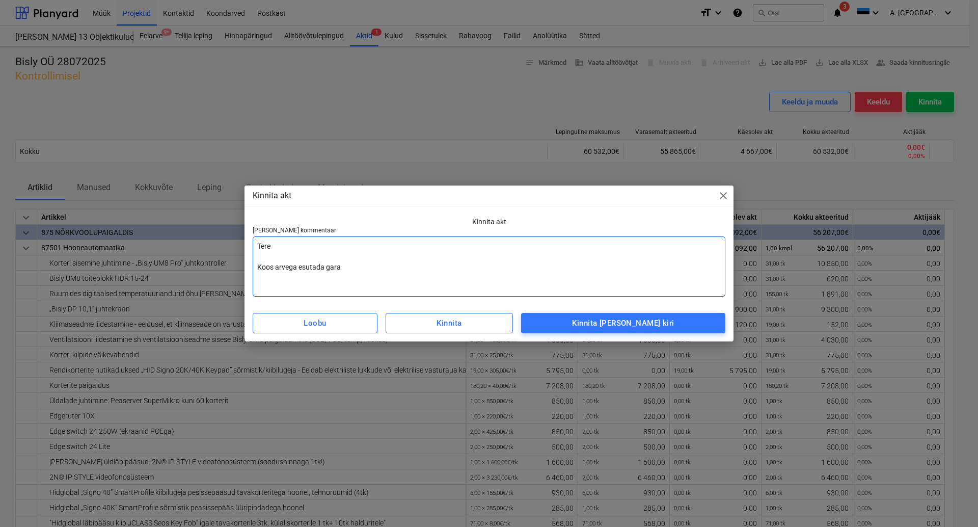
type textarea "x"
type textarea "Tere Koos arvega esutada garant"
type textarea "x"
type textarea "Tere Koos arvega esutada garanti"
type textarea "x"
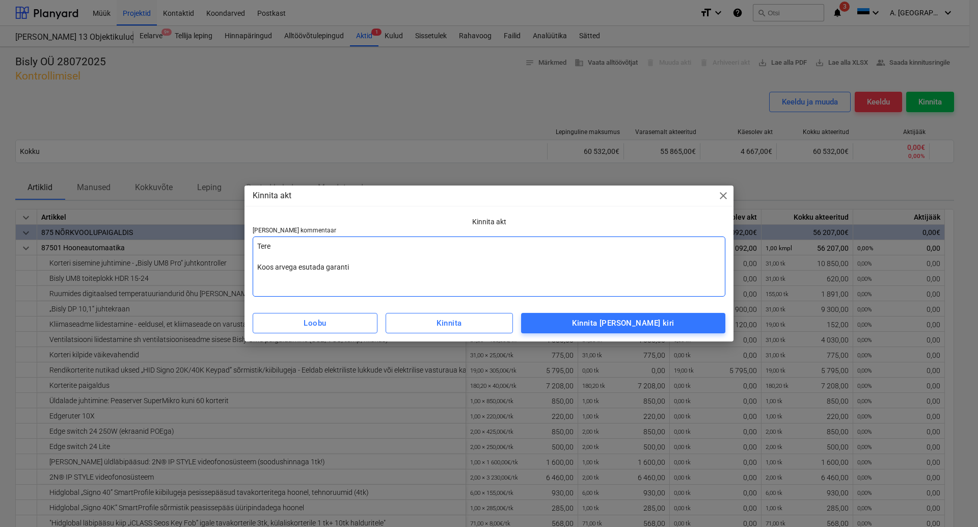
type textarea "Tere Koos arvega esutada garantii"
type textarea "x"
type textarea "Tere Koos arvega esutada garantiik"
type textarea "x"
type textarea "Tere Koos arvega esutada garantiiki"
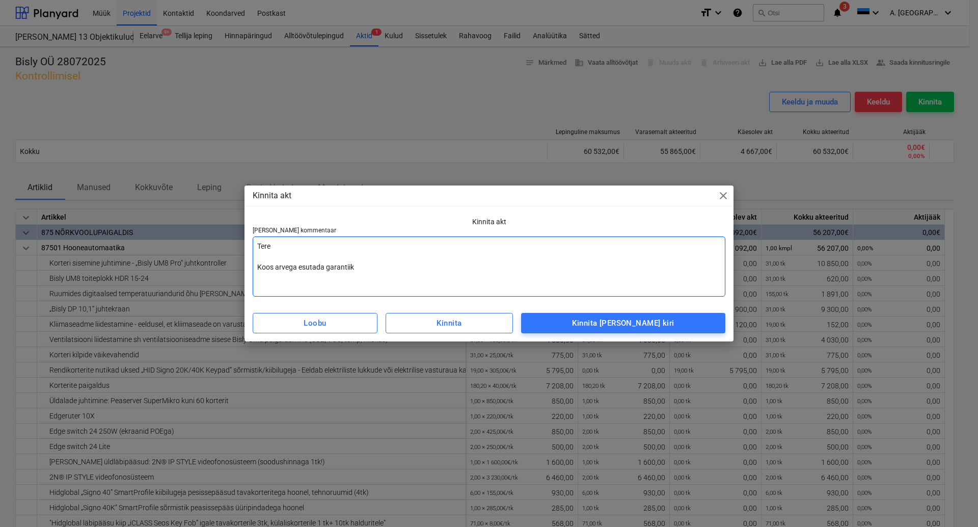
type textarea "x"
type textarea "Tere Koos arvega esutada garantiikir"
type textarea "x"
type textarea "Tere Koos arvega esutada garantiikiri"
type textarea "x"
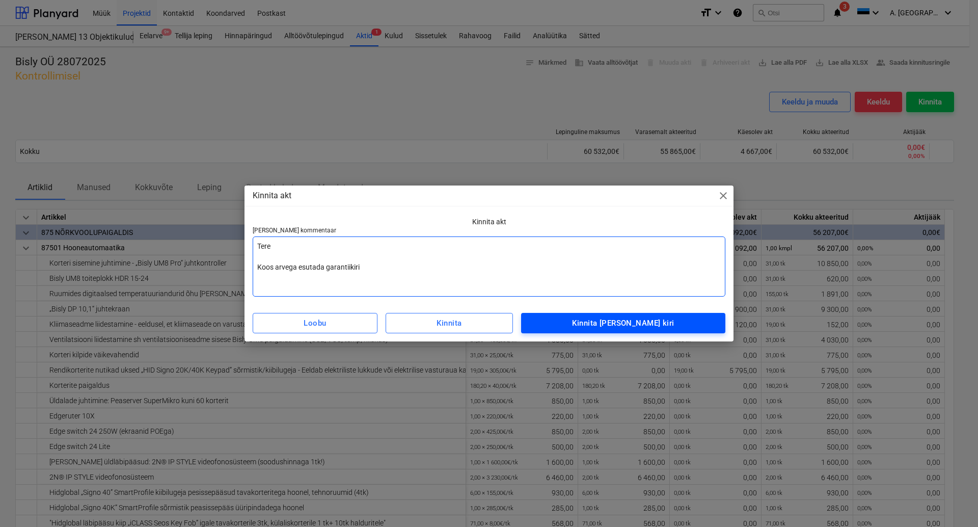
type textarea "Tere Koos arvega esutada garantiikiri"
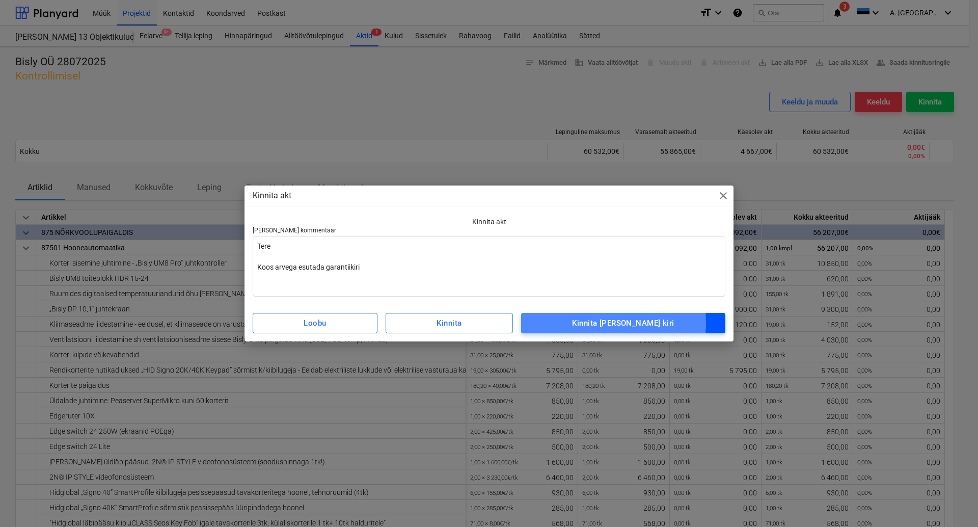
click at [621, 323] on div "Kinnita [PERSON_NAME] kiri" at bounding box center [623, 322] width 102 height 13
type textarea "x"
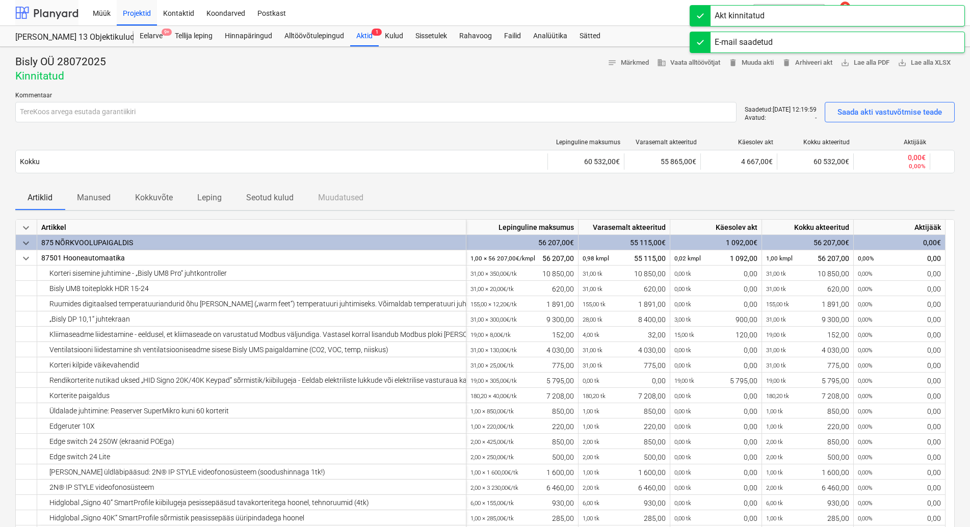
click at [58, 10] on div at bounding box center [46, 12] width 63 height 25
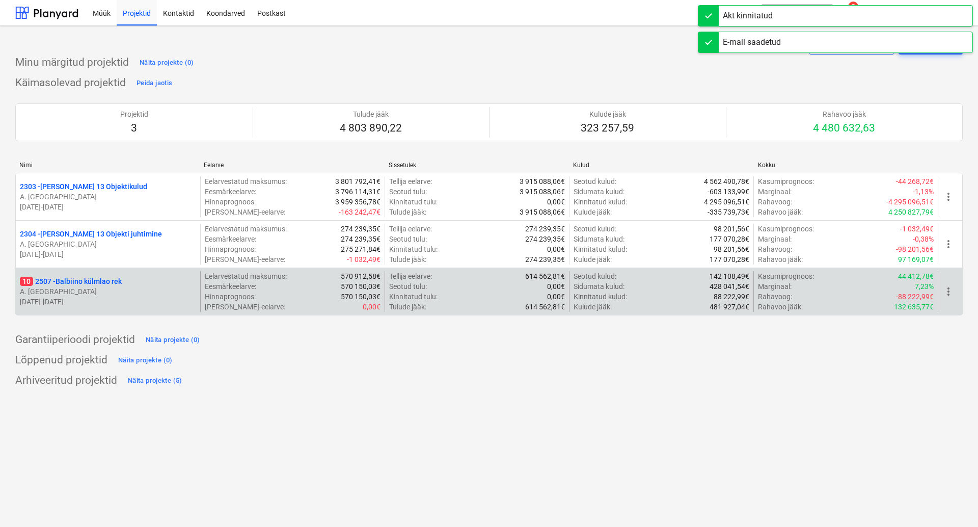
click at [91, 279] on p "10 2507 - Balbiino külmlao rek" at bounding box center [71, 281] width 102 height 10
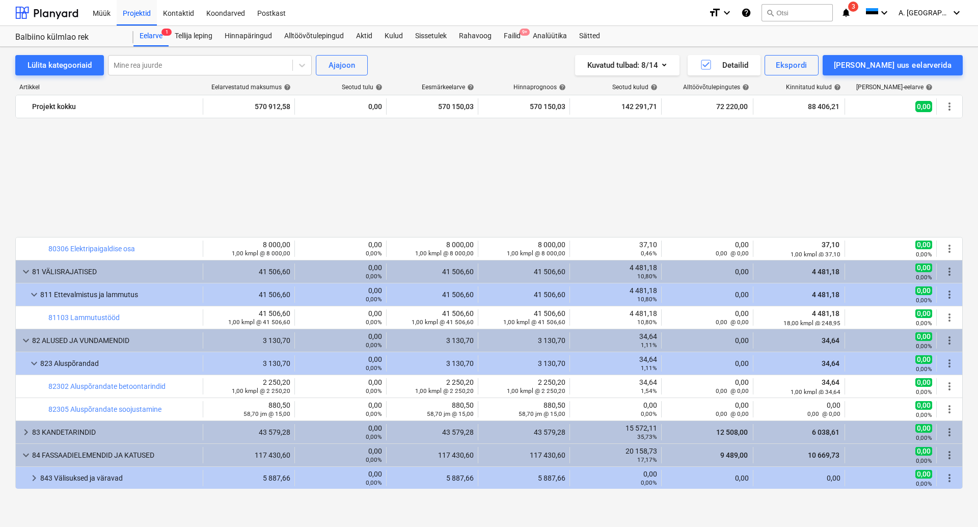
scroll to position [581, 0]
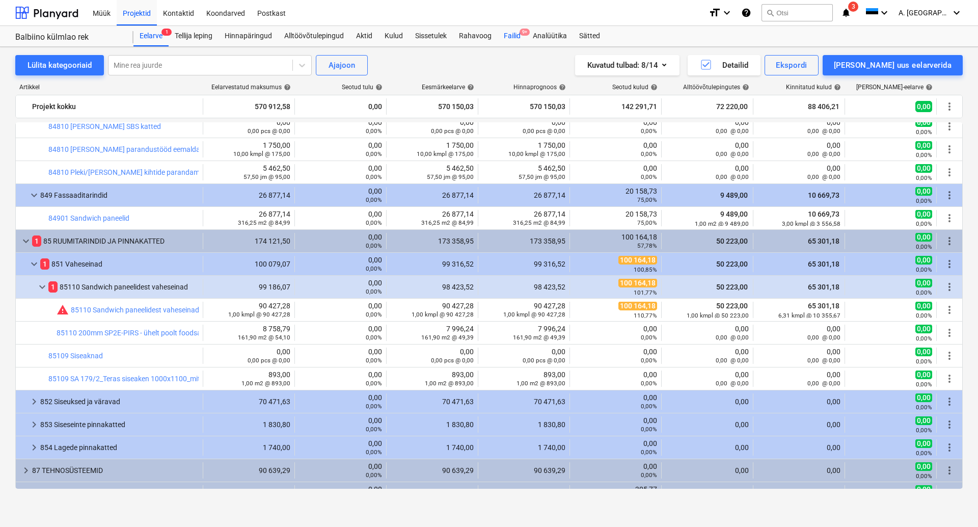
click at [518, 34] on div "Failid 9+" at bounding box center [512, 36] width 29 height 20
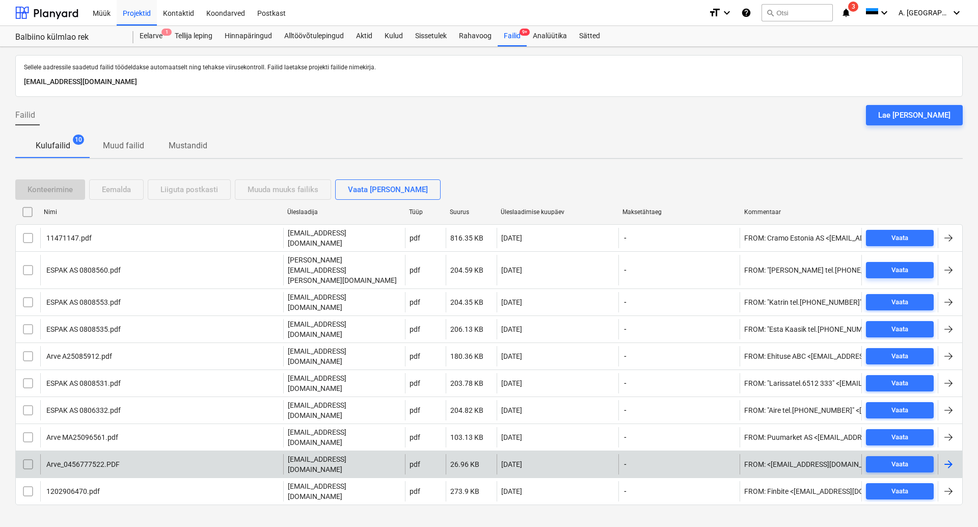
click at [74, 460] on div "Arve_0456777522.PDF" at bounding box center [82, 464] width 75 height 8
